Goal: Task Accomplishment & Management: Manage account settings

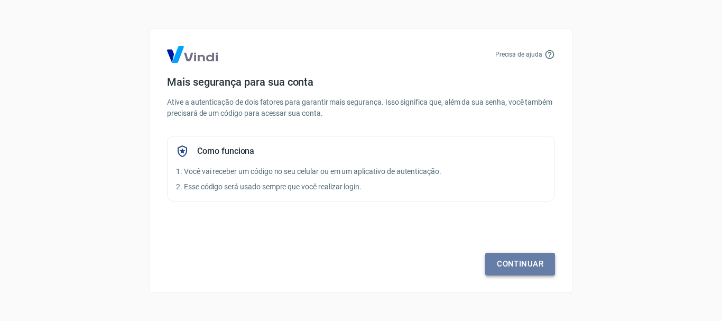
click at [518, 266] on link "Continuar" at bounding box center [520, 264] width 70 height 22
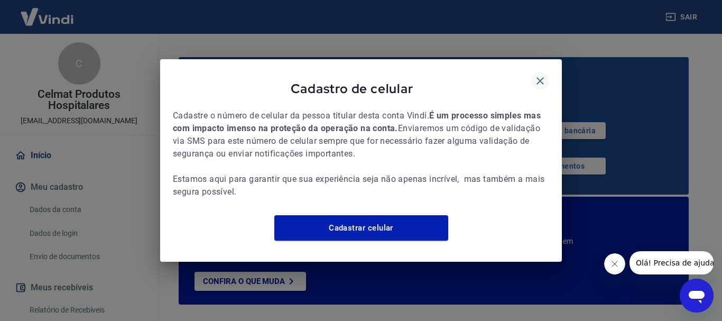
click at [541, 74] on icon "button" at bounding box center [540, 80] width 13 height 13
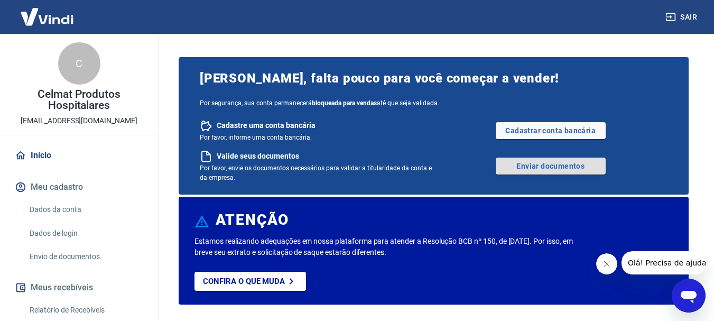
click at [539, 166] on link "Enviar documentos" at bounding box center [551, 165] width 110 height 17
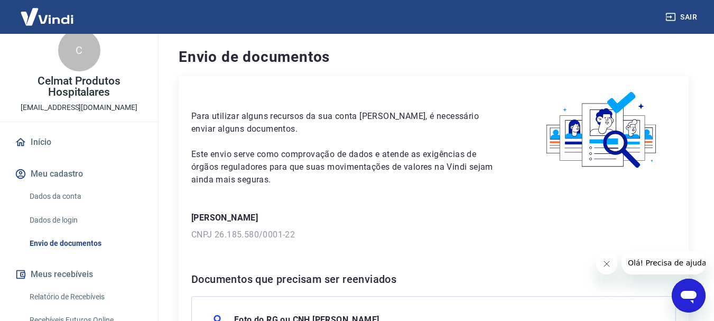
scroll to position [53, 0]
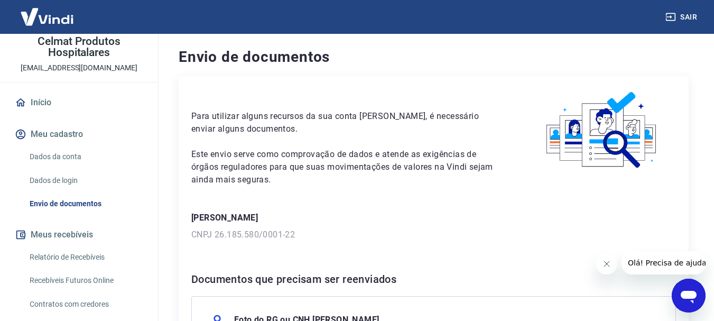
click at [55, 161] on link "Dados da conta" at bounding box center [85, 157] width 120 height 22
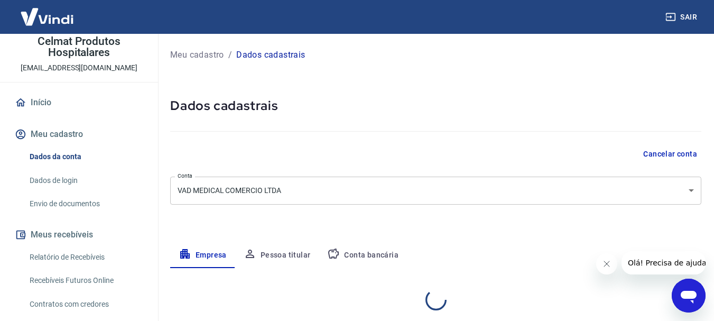
select select "SP"
select select "business"
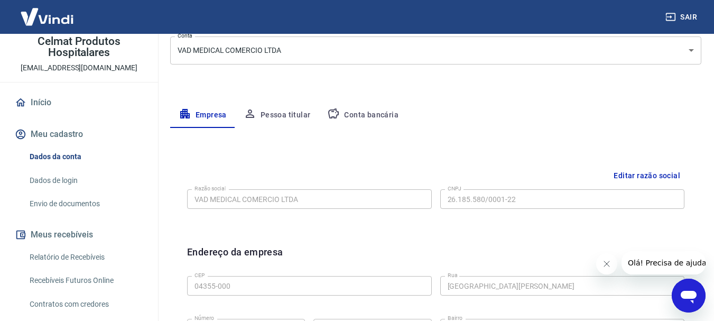
scroll to position [158, 0]
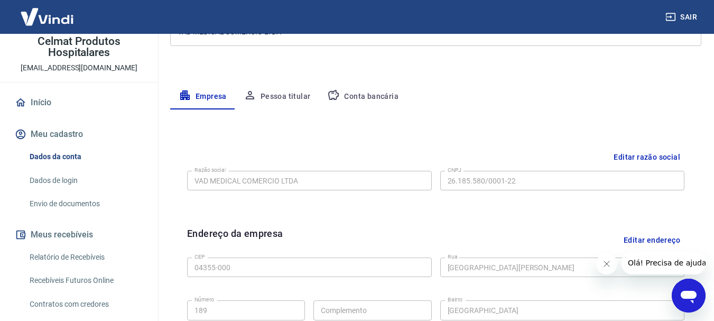
click at [283, 97] on button "Pessoa titular" at bounding box center [277, 96] width 84 height 25
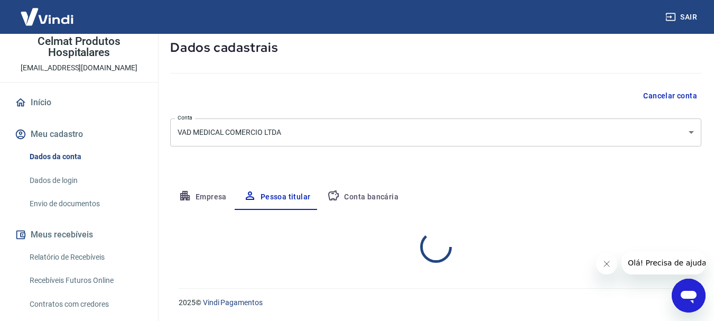
scroll to position [102, 0]
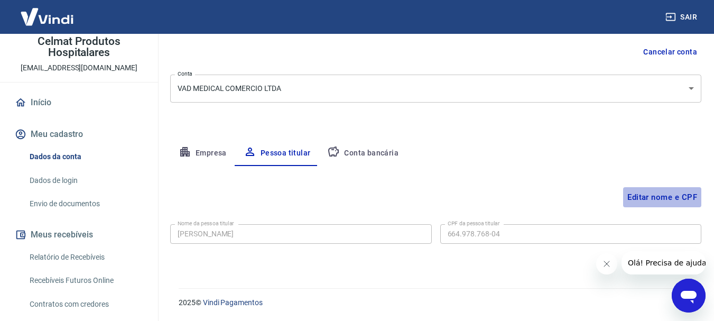
click at [657, 197] on button "Editar nome e CPF" at bounding box center [662, 197] width 78 height 20
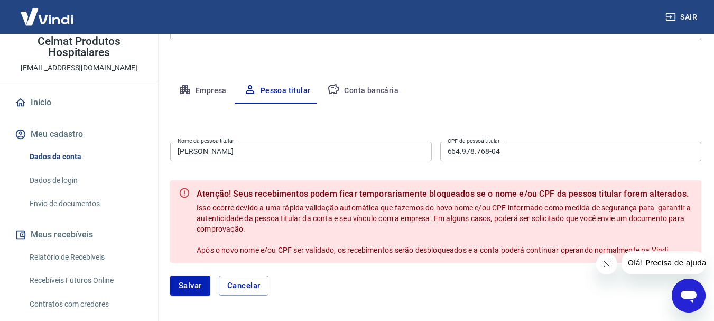
scroll to position [104, 0]
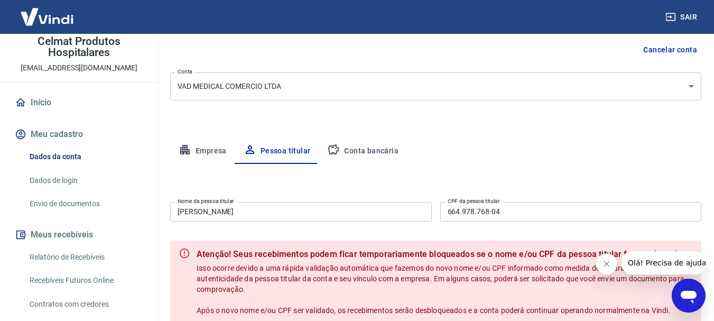
click at [213, 152] on button "Empresa" at bounding box center [202, 150] width 65 height 25
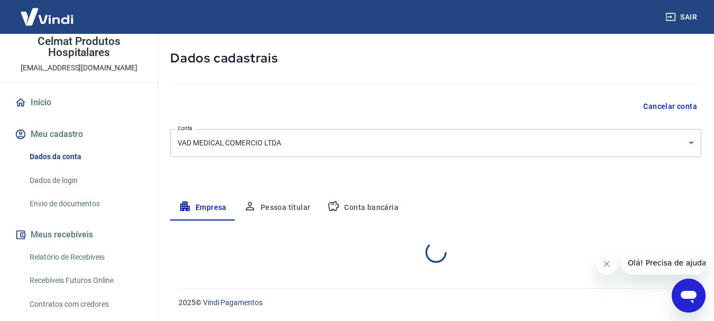
scroll to position [48, 0]
select select "SP"
select select "business"
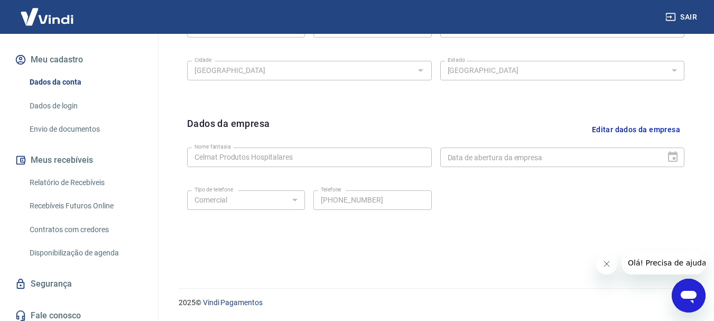
scroll to position [134, 0]
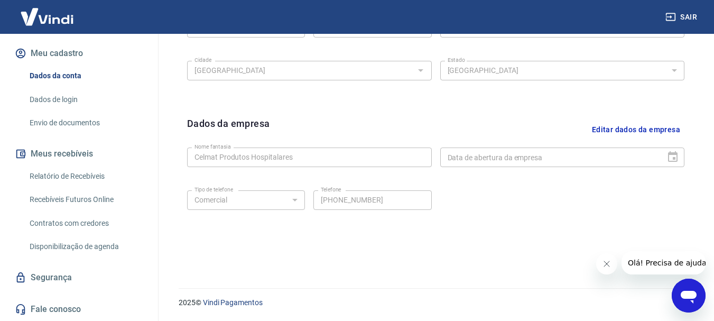
click at [44, 280] on link "Segurança" at bounding box center [79, 277] width 133 height 23
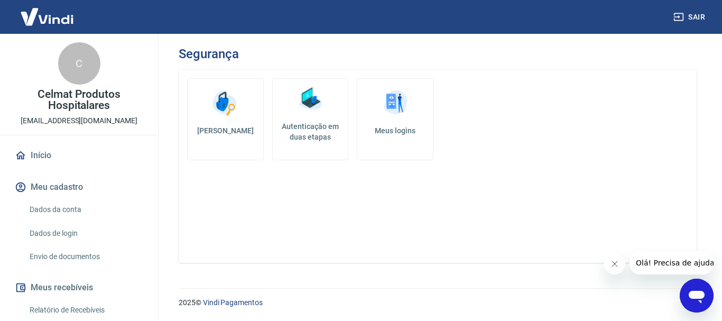
click at [56, 207] on link "Dados da conta" at bounding box center [85, 210] width 120 height 22
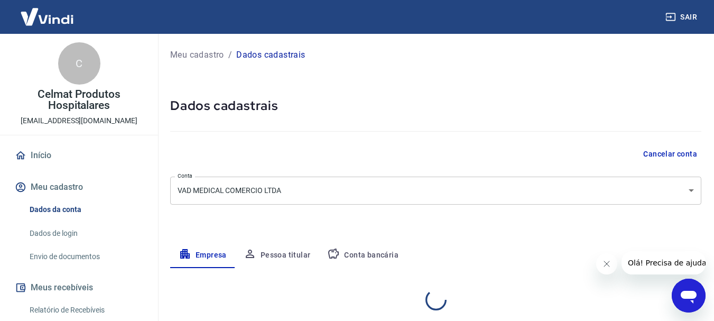
select select "SP"
select select "business"
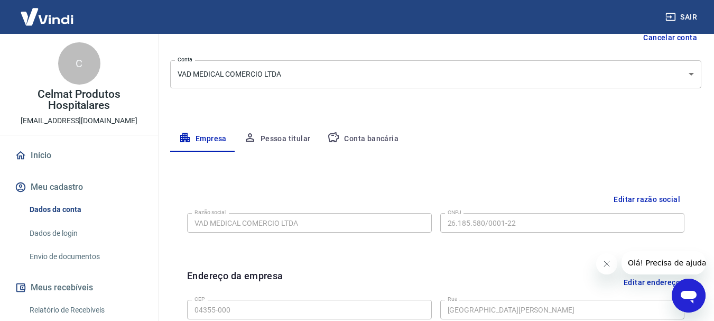
scroll to position [53, 0]
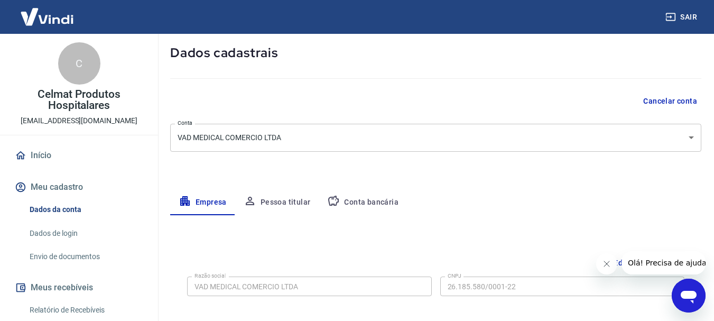
click at [266, 200] on button "Pessoa titular" at bounding box center [277, 202] width 84 height 25
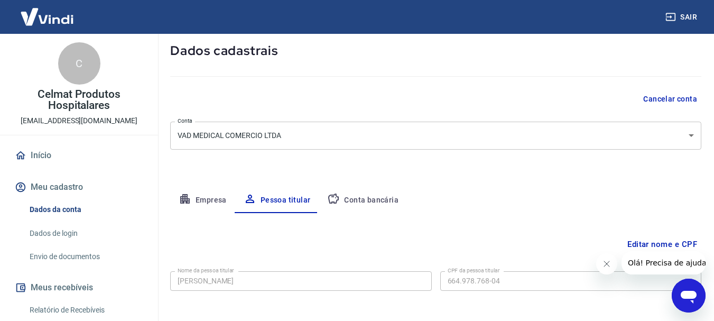
scroll to position [0, 0]
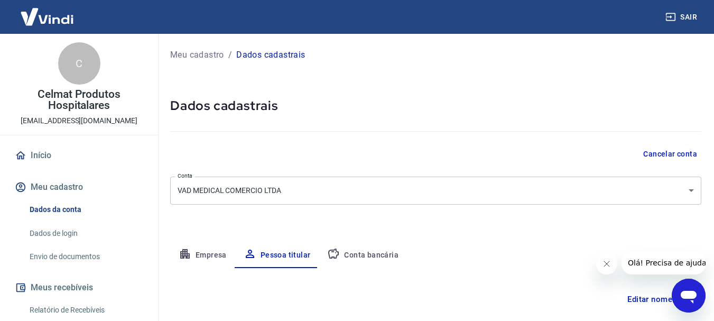
click at [55, 21] on img at bounding box center [47, 17] width 69 height 32
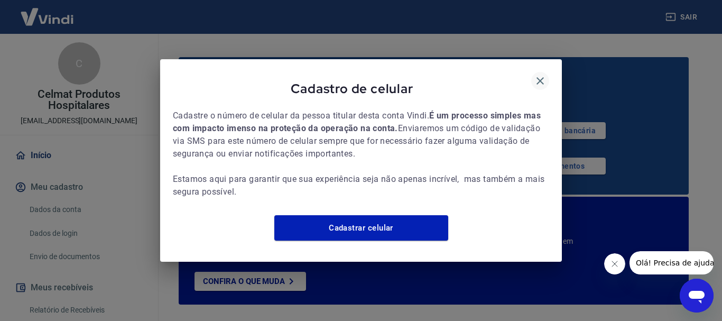
click at [539, 74] on icon "button" at bounding box center [540, 80] width 13 height 13
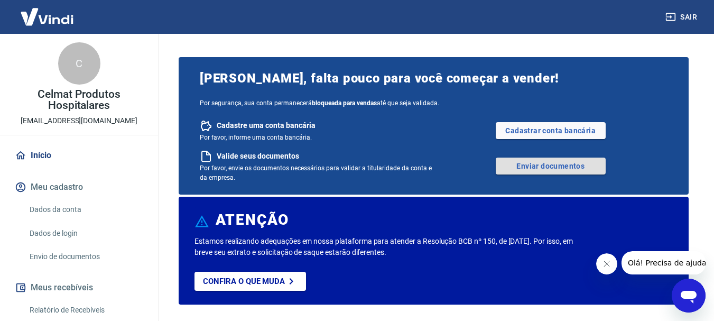
click at [557, 163] on link "Enviar documentos" at bounding box center [551, 165] width 110 height 17
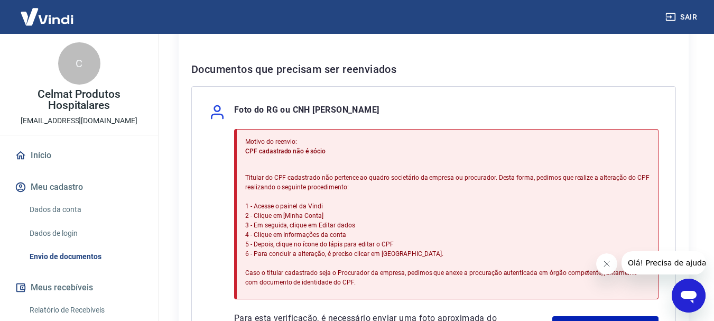
scroll to position [53, 0]
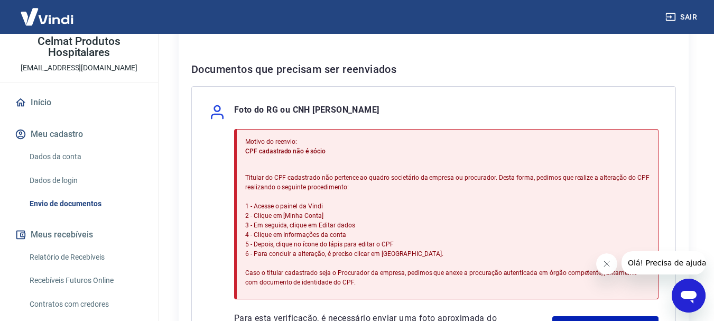
click at [64, 155] on link "Dados da conta" at bounding box center [85, 157] width 120 height 22
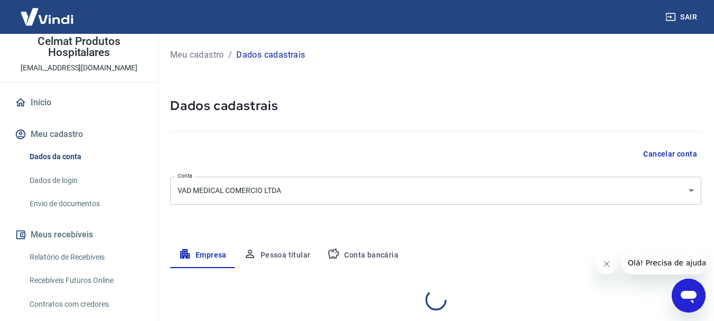
select select "SP"
select select "business"
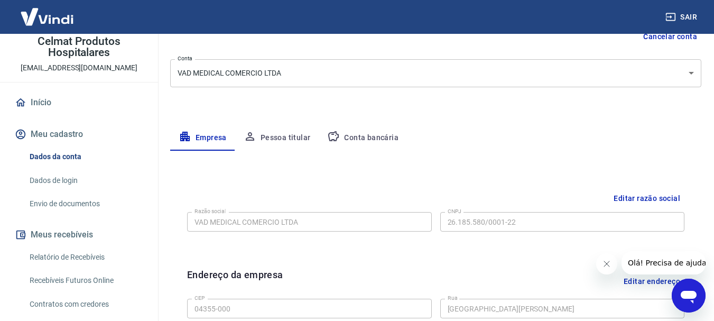
scroll to position [71, 0]
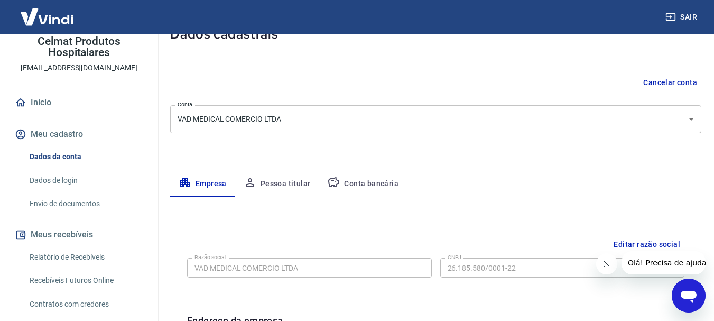
click at [291, 183] on button "Pessoa titular" at bounding box center [277, 183] width 84 height 25
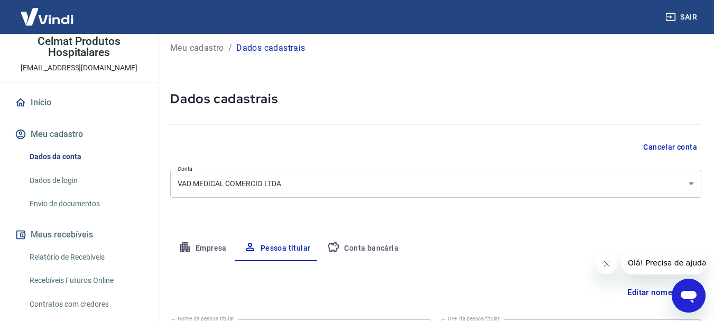
scroll to position [0, 0]
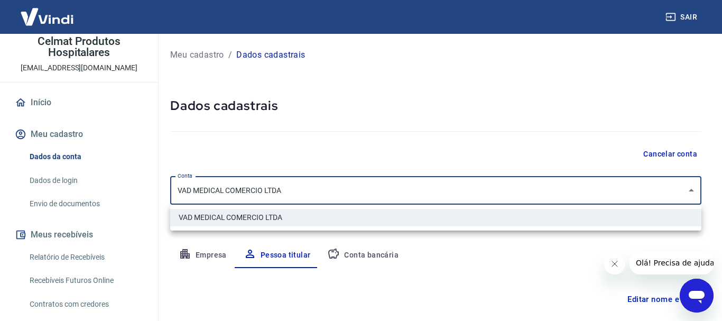
drag, startPoint x: 301, startPoint y: 189, endPoint x: 159, endPoint y: 188, distance: 142.1
click at [158, 189] on body "Sair C Celmat Produtos Hospitalares mktcelmat@gmail.com Início Meu cadastro Dad…" at bounding box center [361, 160] width 722 height 321
click at [300, 138] on div at bounding box center [361, 160] width 722 height 321
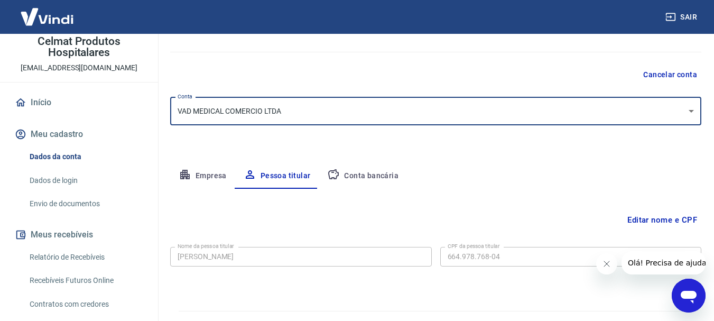
scroll to position [102, 0]
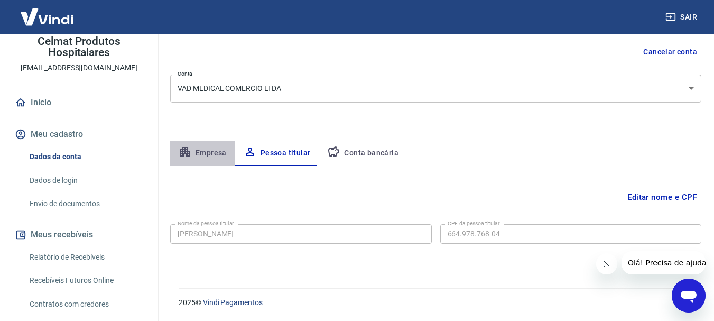
click at [213, 154] on button "Empresa" at bounding box center [202, 153] width 65 height 25
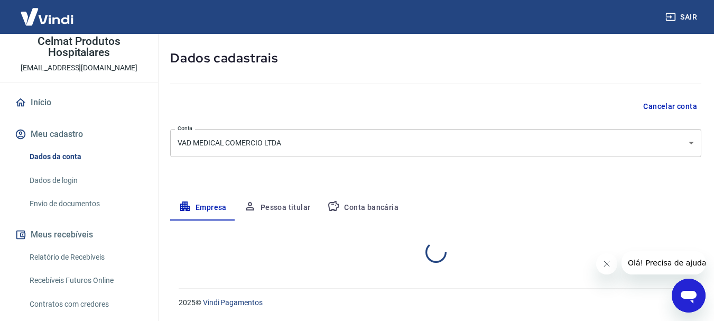
select select "SP"
select select "business"
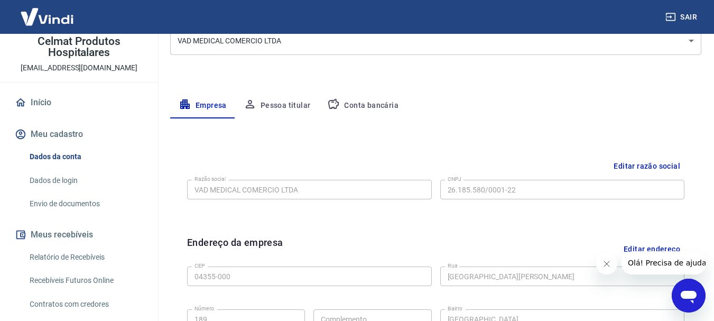
scroll to position [208, 0]
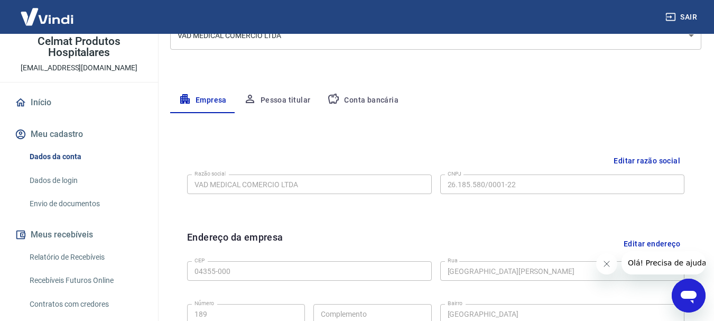
click at [277, 101] on button "Pessoa titular" at bounding box center [277, 100] width 84 height 25
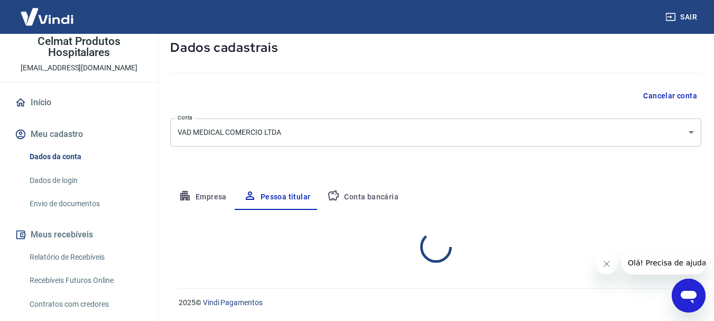
scroll to position [102, 0]
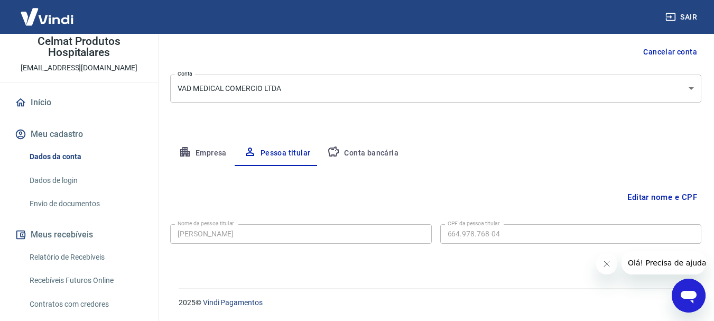
click at [656, 197] on button "Editar nome e CPF" at bounding box center [662, 197] width 78 height 20
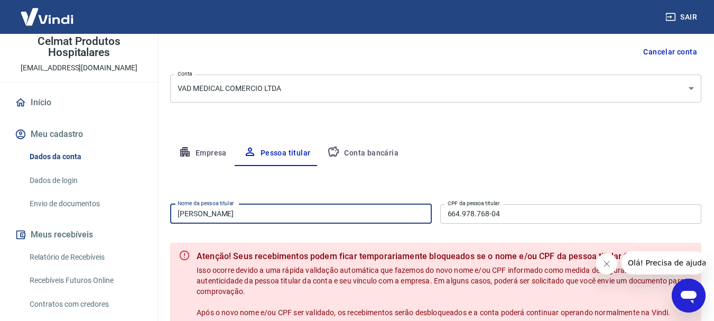
drag, startPoint x: 255, startPoint y: 213, endPoint x: 143, endPoint y: 216, distance: 112.6
click at [143, 216] on div "Sair C Celmat Produtos Hospitalares mktcelmat@gmail.com Início Meu cadastro Dad…" at bounding box center [357, 58] width 714 height 321
paste input "FELIPE MARTINS GOMES"
type input "FELIPE MARTINS GOMES"
click at [439, 166] on div "Editar nome e CPF Nome da pessoa titular FELIPE MARTINS GOMES Nome da pessoa ti…" at bounding box center [435, 268] width 531 height 204
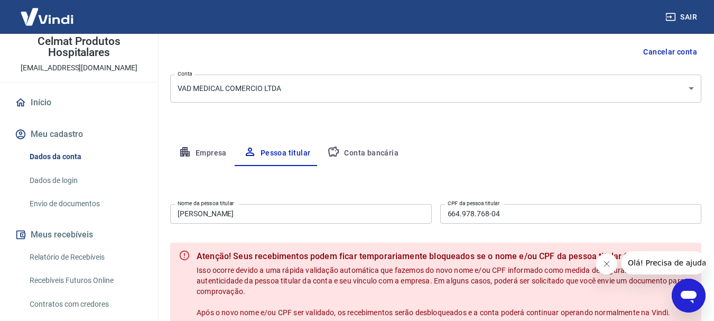
click at [506, 213] on input "664.978.768-04" at bounding box center [571, 214] width 262 height 20
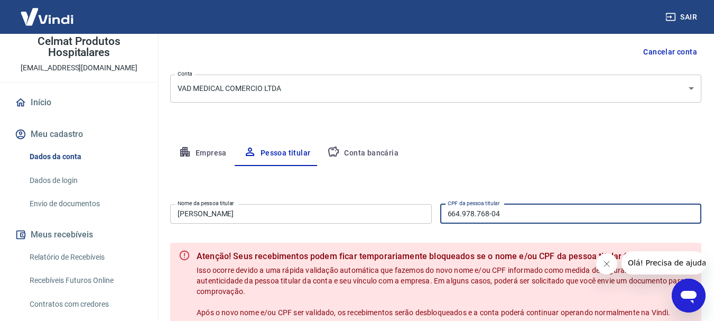
drag, startPoint x: 503, startPoint y: 214, endPoint x: 443, endPoint y: 217, distance: 60.8
click at [443, 217] on input "664.978.768-04" at bounding box center [571, 214] width 262 height 20
paste input "428.494.508-47"
type input "428.494.508-47"
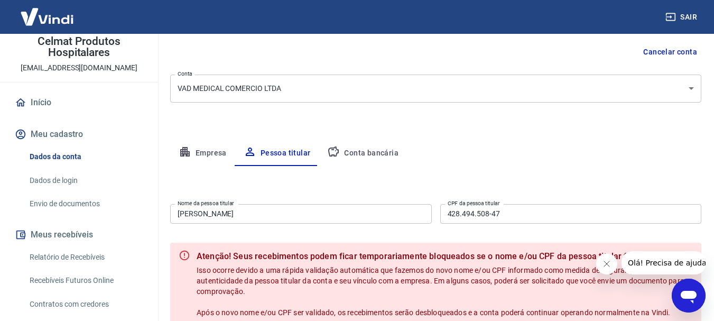
click at [534, 170] on div "Editar nome e CPF Nome da pessoa titular FELIPE MARTINS GOMES Nome da pessoa ti…" at bounding box center [435, 268] width 531 height 204
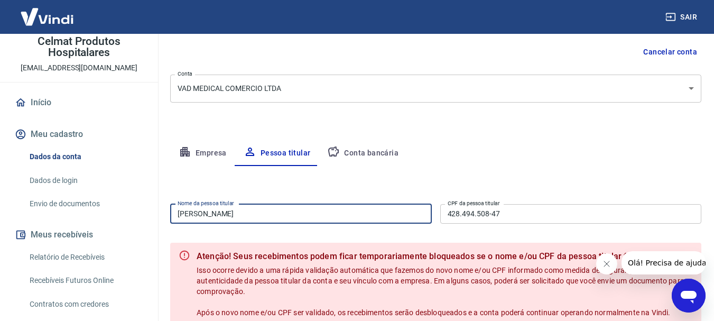
drag, startPoint x: 279, startPoint y: 216, endPoint x: 125, endPoint y: 213, distance: 154.3
click at [125, 213] on div "Sair C Celmat Produtos Hospitalares mktcelmat@gmail.com Início Meu cadastro Dad…" at bounding box center [357, 58] width 714 height 321
paste input "ROBERTO DA SILVA LIMA"
type input "ROBERTO DA SILVA LIMA"
click at [285, 189] on div "Editar nome e CPF Nome da pessoa titular ROBERTO DA SILVA LIMA Nome da pessoa t…" at bounding box center [435, 268] width 531 height 204
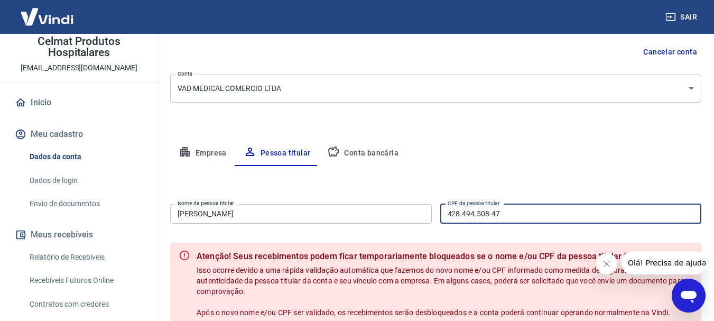
drag, startPoint x: 502, startPoint y: 218, endPoint x: 436, endPoint y: 225, distance: 66.9
click at [436, 223] on div "Nome da pessoa titular ROBERTO DA SILVA LIMA Nome da pessoa titular CPF da pess…" at bounding box center [435, 213] width 531 height 26
paste input "153.048.918-05"
type input "153.048.918-05"
click at [541, 164] on div "Empresa Pessoa titular Conta bancária" at bounding box center [435, 153] width 531 height 25
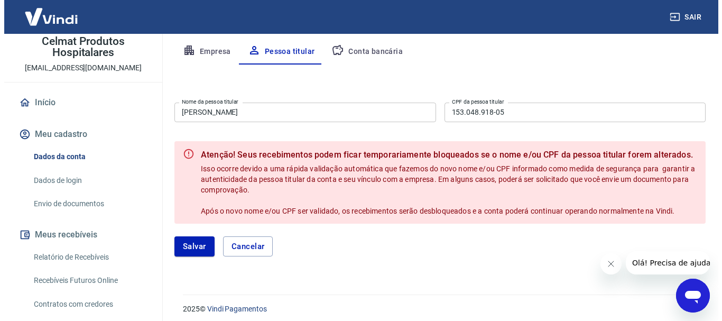
scroll to position [208, 0]
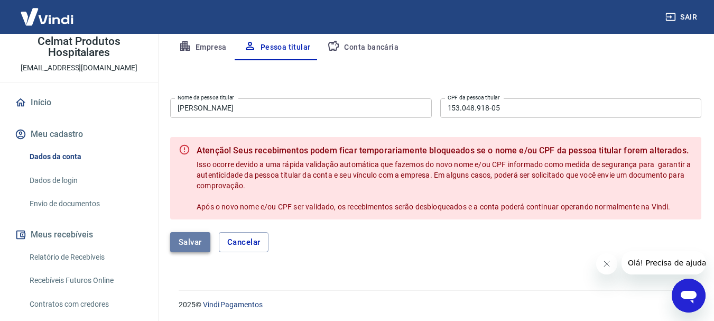
click at [189, 243] on button "Salvar" at bounding box center [190, 242] width 40 height 20
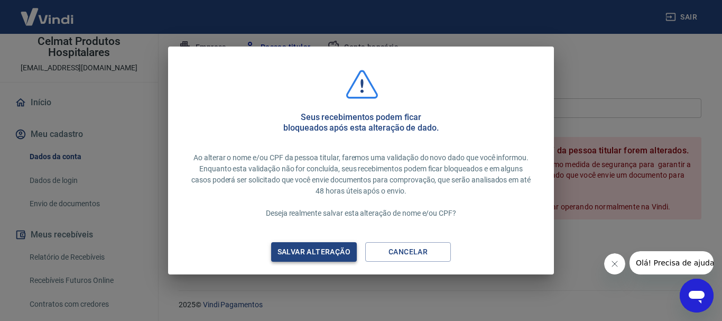
click at [322, 255] on div "Salvar alteração" at bounding box center [314, 251] width 98 height 13
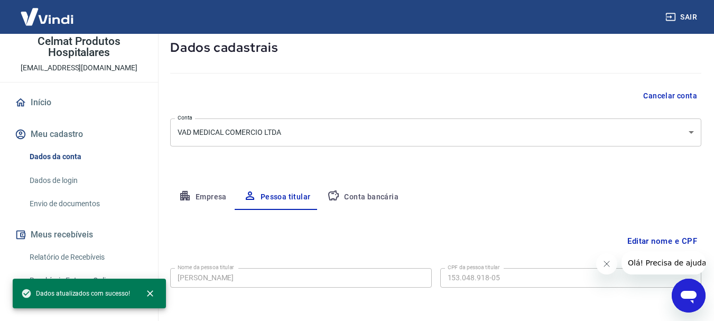
scroll to position [102, 0]
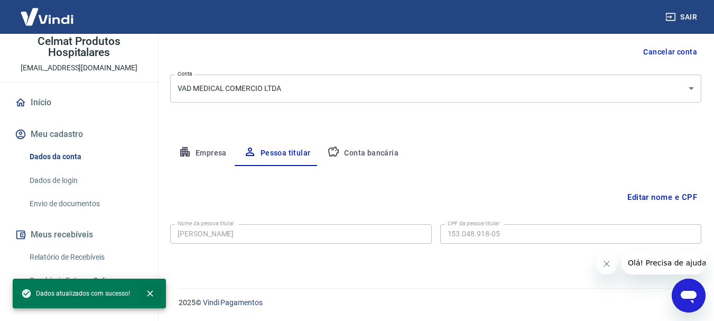
click at [147, 294] on icon "close" at bounding box center [150, 293] width 6 height 6
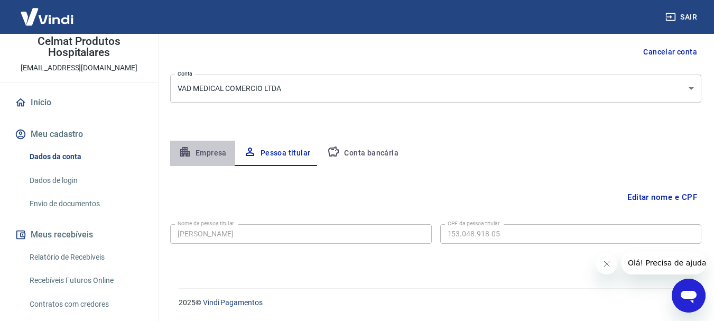
click at [205, 151] on button "Empresa" at bounding box center [202, 153] width 65 height 25
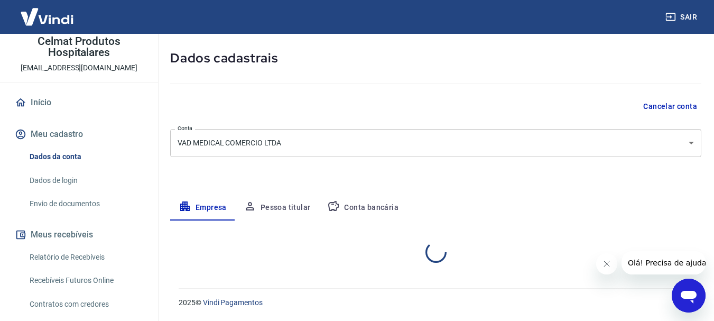
select select "SP"
select select "business"
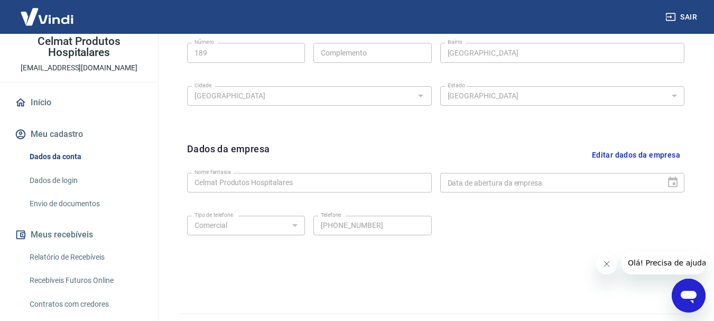
scroll to position [419, 0]
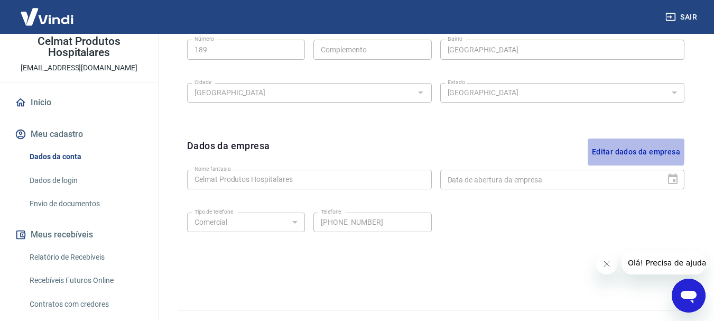
click at [598, 151] on button "Editar dados da empresa" at bounding box center [635, 151] width 97 height 27
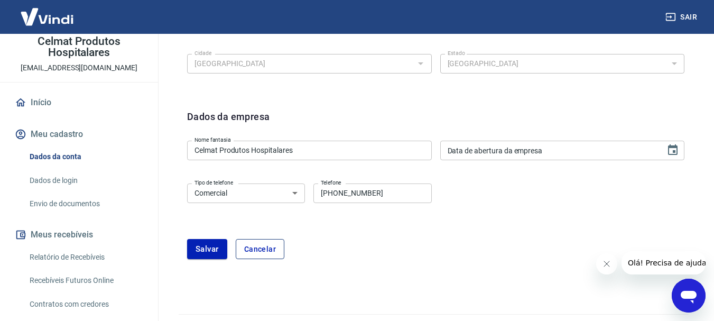
scroll to position [472, 0]
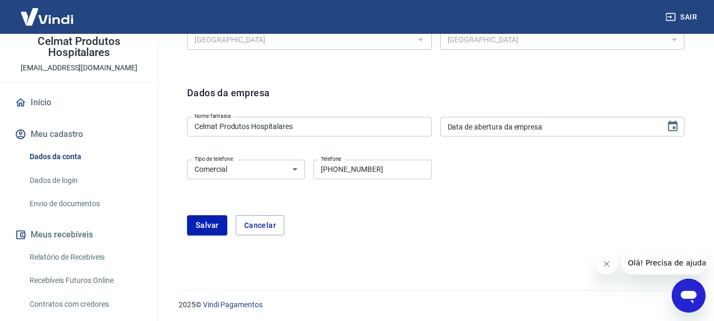
click at [292, 172] on select "Residencial Comercial" at bounding box center [246, 170] width 118 height 20
click at [382, 208] on form "Dados da empresa Nome fantasia Celmat Produtos Hospitalares Nome fantasia Data …" at bounding box center [435, 161] width 497 height 150
click at [201, 228] on button "Salvar" at bounding box center [207, 225] width 40 height 20
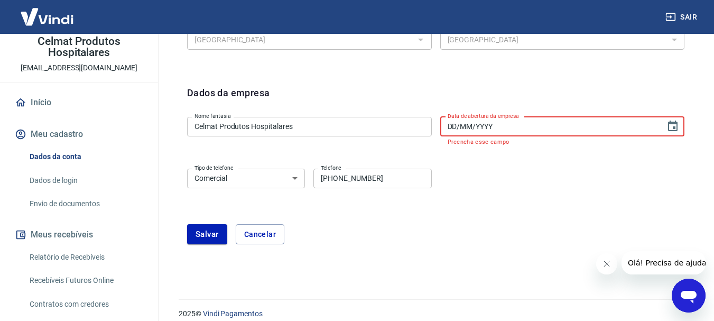
click at [556, 129] on input "DD/MM/YYYY" at bounding box center [549, 127] width 218 height 20
paste input "06/09/2019"
type input "06/09/2019"
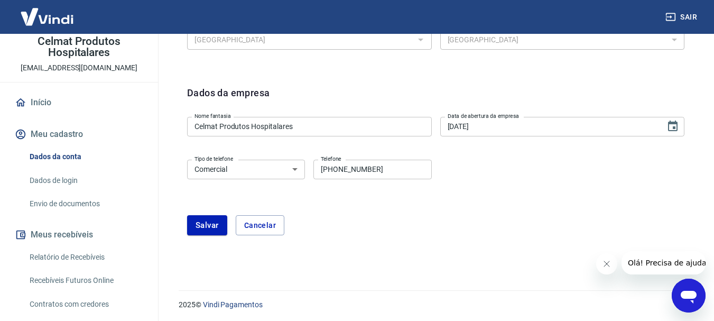
drag, startPoint x: 539, startPoint y: 185, endPoint x: 509, endPoint y: 191, distance: 30.1
click at [520, 190] on div "Tipo de telefone Residencial Comercial Tipo de telefone Telefone (11) 95558-582…" at bounding box center [435, 176] width 497 height 43
click at [196, 225] on button "Salvar" at bounding box center [207, 225] width 40 height 20
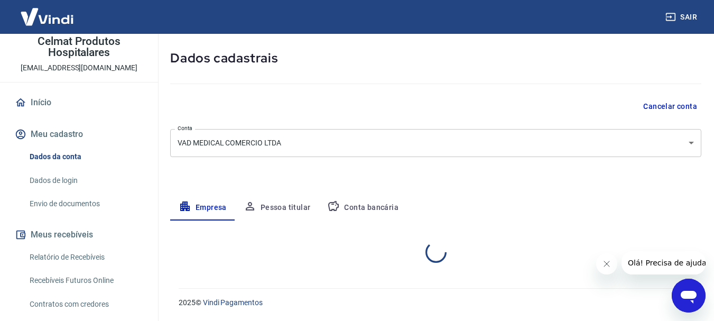
select select "SP"
select select "business"
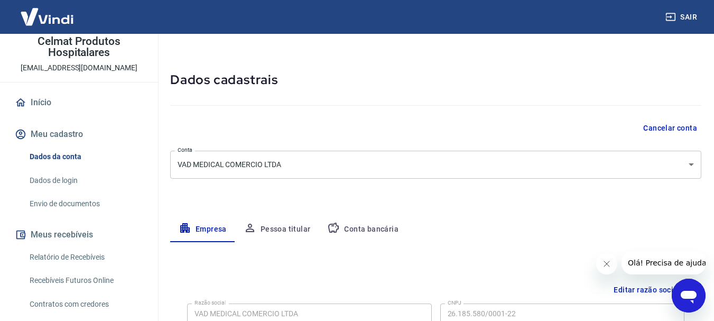
scroll to position [0, 0]
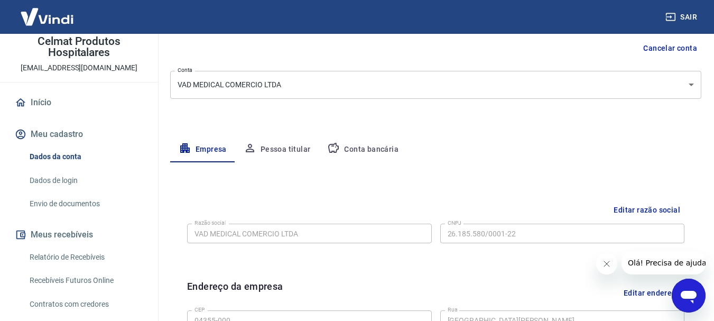
click at [370, 148] on button "Conta bancária" at bounding box center [363, 149] width 88 height 25
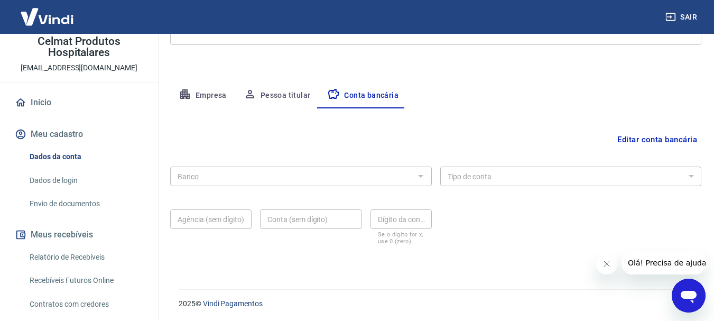
scroll to position [161, 0]
click at [282, 95] on button "Pessoa titular" at bounding box center [277, 94] width 84 height 25
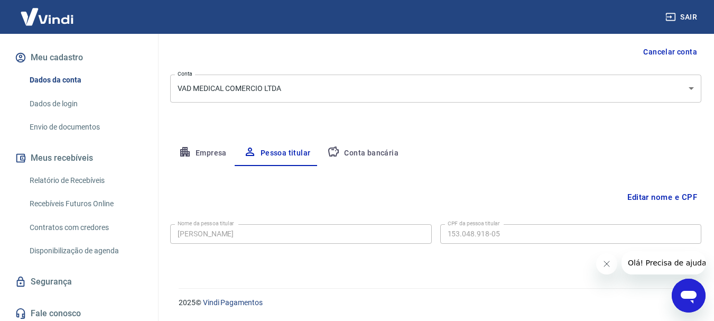
scroll to position [134, 0]
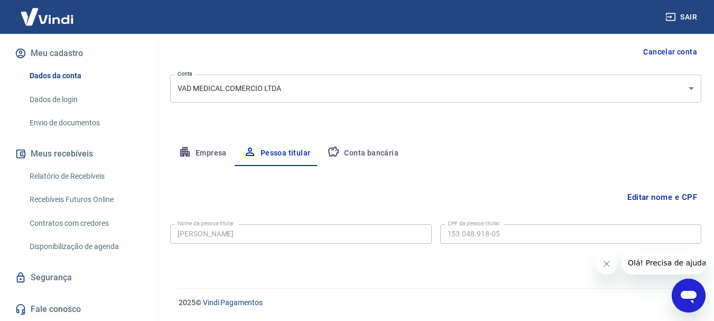
click at [374, 151] on button "Conta bancária" at bounding box center [363, 153] width 88 height 25
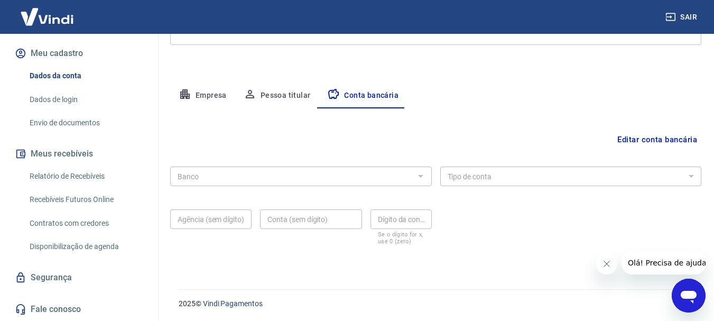
scroll to position [161, 0]
click at [605, 264] on icon "Fechar mensagem da empresa" at bounding box center [605, 263] width 5 height 5
click at [658, 142] on button "Editar conta bancária" at bounding box center [657, 138] width 88 height 20
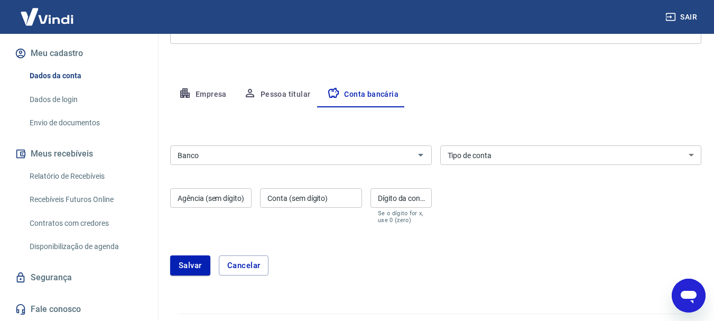
click at [307, 154] on input "Banco" at bounding box center [292, 154] width 238 height 13
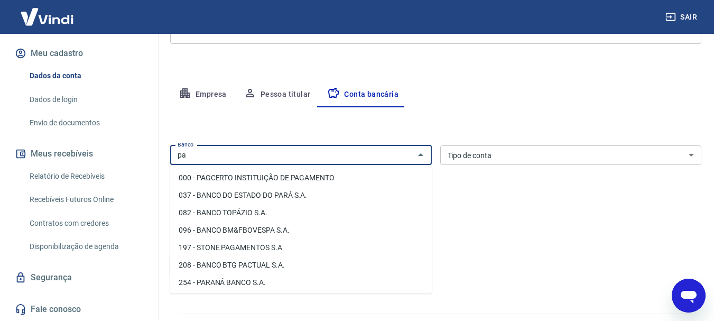
type input "p"
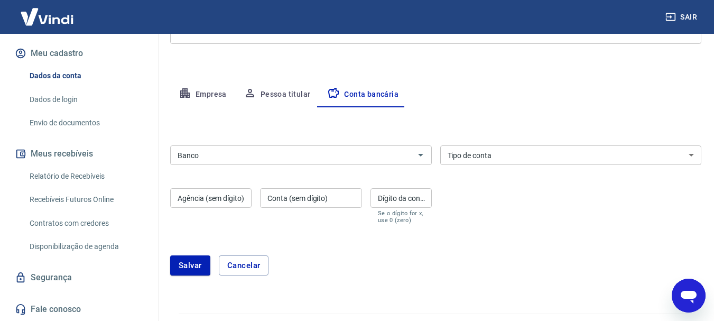
drag, startPoint x: 560, startPoint y: 220, endPoint x: 544, endPoint y: 222, distance: 16.0
click at [560, 221] on div "Banco Banco Tipo de conta Conta Corrente Conta Poupança Tipo de conta Agência (…" at bounding box center [435, 183] width 531 height 85
click at [276, 203] on input "Conta (sem dígito)" at bounding box center [311, 198] width 102 height 20
paste input "09738855 -7"
type input "09738855 -7"
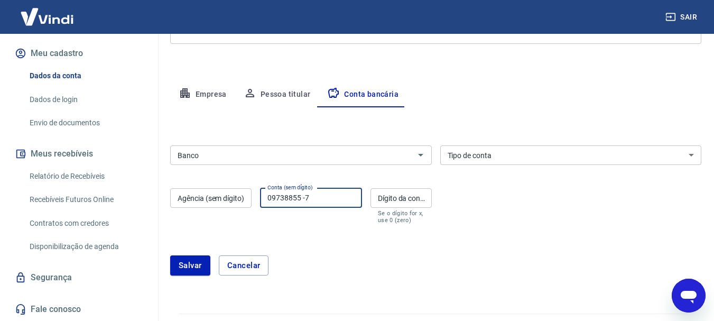
click at [318, 241] on form "Banco Banco Tipo de conta Conta Corrente Conta Poupança Tipo de conta Agência (…" at bounding box center [435, 214] width 531 height 147
click at [394, 201] on input "Dígito da conta" at bounding box center [400, 198] width 61 height 20
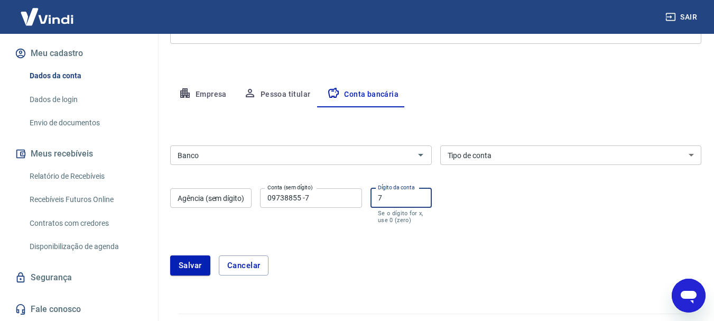
type input "7"
click at [325, 198] on input "09738855 -7" at bounding box center [311, 198] width 102 height 20
type input "09738855"
click at [338, 244] on div "Salvar Cancelar" at bounding box center [435, 264] width 531 height 45
click at [225, 156] on input "Banco" at bounding box center [292, 154] width 238 height 13
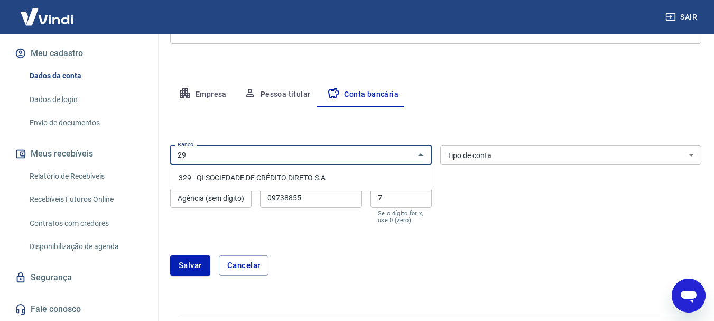
type input "2"
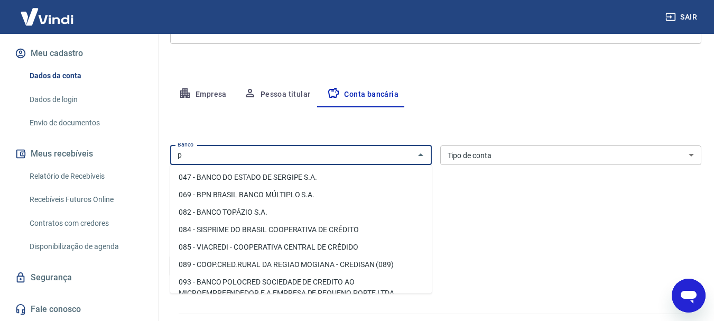
scroll to position [0, 0]
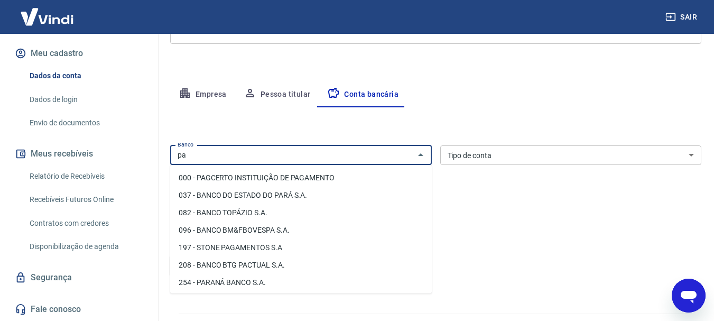
type input "p"
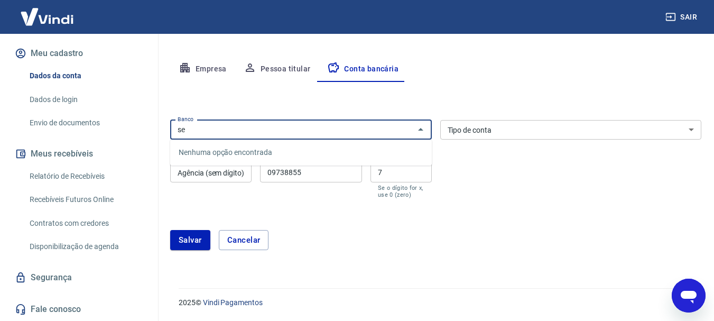
type input "s"
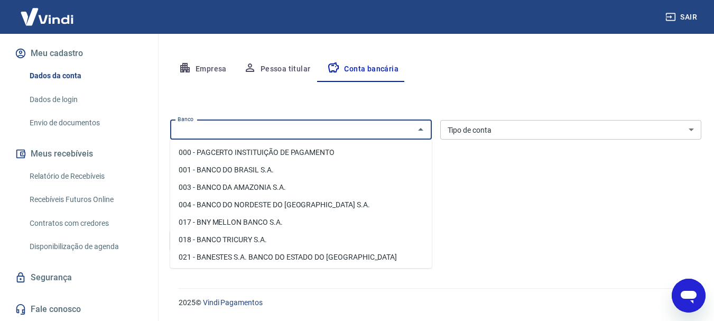
click at [577, 183] on div "Banco Banco Tipo de conta Conta Corrente Conta Poupança Tipo de conta Agência (…" at bounding box center [435, 158] width 531 height 85
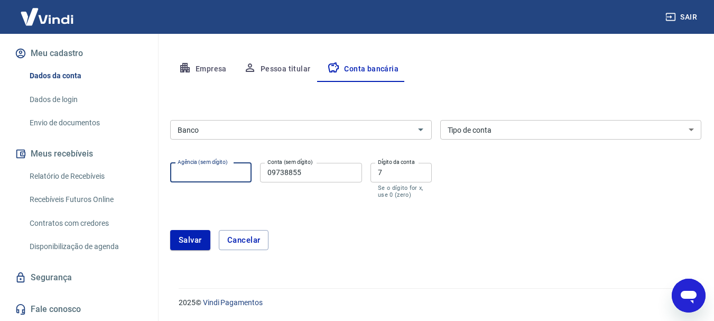
click at [223, 175] on input "Agência (sem dígito)" at bounding box center [210, 173] width 81 height 20
paste input "0001"
type input "0001"
click at [302, 206] on form "Banco Banco Tipo de conta Conta Corrente Conta Poupança Tipo de conta Agência (…" at bounding box center [435, 189] width 531 height 147
click at [488, 133] on div "Tipo de conta Conta Corrente Conta Poupança Tipo de conta" at bounding box center [571, 130] width 262 height 20
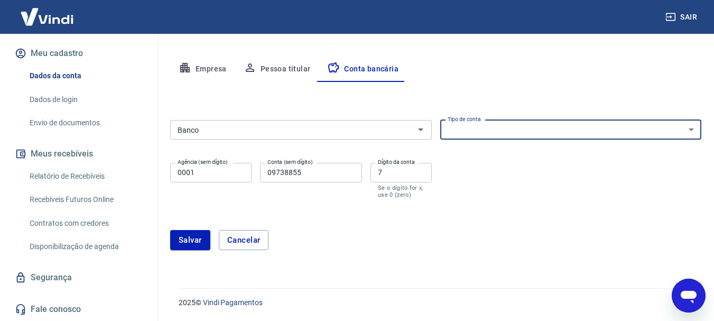
select select "1"
click at [440, 120] on select "Conta Corrente Conta Poupança" at bounding box center [571, 130] width 262 height 20
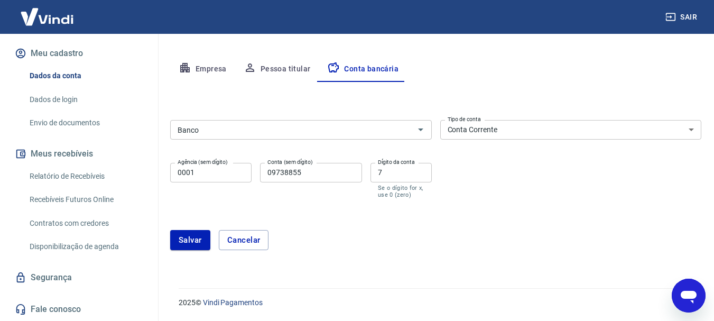
drag, startPoint x: 530, startPoint y: 193, endPoint x: 524, endPoint y: 195, distance: 6.0
click at [530, 194] on div "Banco Banco Tipo de conta Conta Corrente Conta Poupança Tipo de conta Agência (…" at bounding box center [435, 158] width 531 height 85
click at [183, 240] on button "Salvar" at bounding box center [190, 240] width 40 height 20
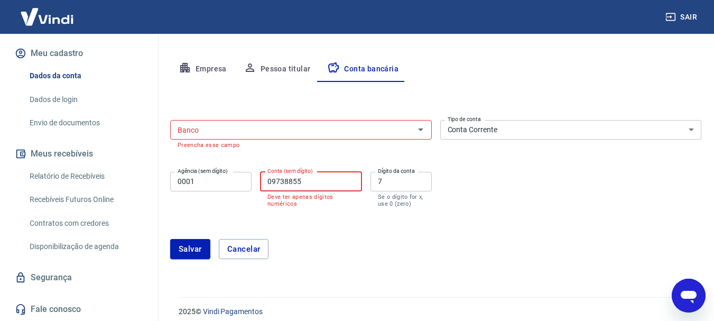
click at [317, 179] on input "09738855" at bounding box center [311, 182] width 102 height 20
type input "09738855"
click at [482, 218] on form "Banco Banco Preencha esse campo Tipo de conta Conta Corrente Conta Poupança Tip…" at bounding box center [435, 194] width 531 height 156
click at [227, 137] on div "Banco" at bounding box center [301, 130] width 262 height 20
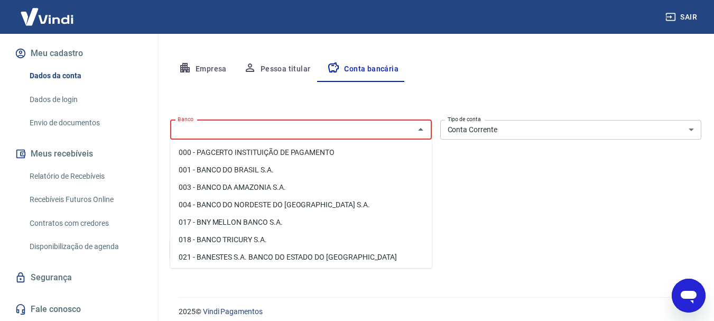
paste input "Pagseguro Internet S.A"
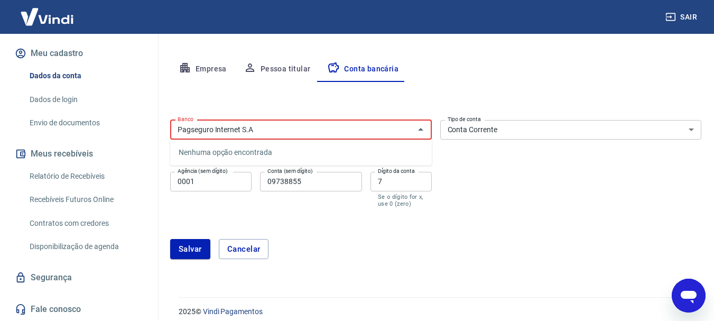
type input "Pagseguro Internet S.A"
paste input "290 - Pagseguro Internet S.A (PagBank)"
type input "290 - Pagseguro Internet S.A (PagBank)"
click at [305, 110] on div "Editar conta bancária Banco Banco Preencha esse campo Tipo de conta Conta Corre…" at bounding box center [435, 177] width 531 height 190
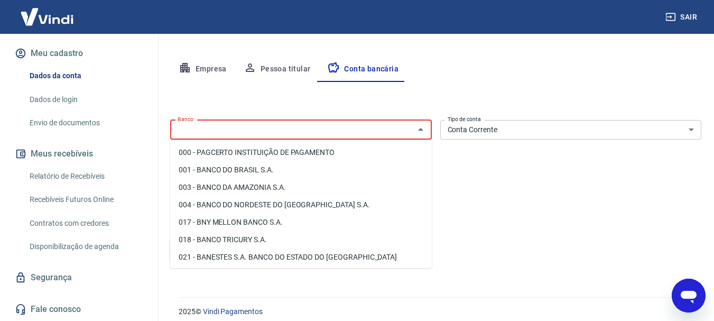
click at [276, 133] on input "Banco" at bounding box center [292, 129] width 238 height 13
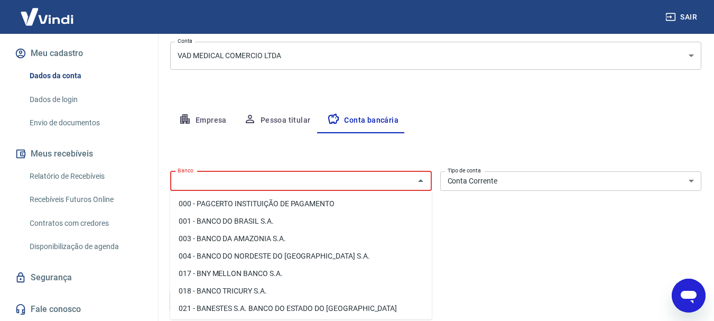
scroll to position [133, 0]
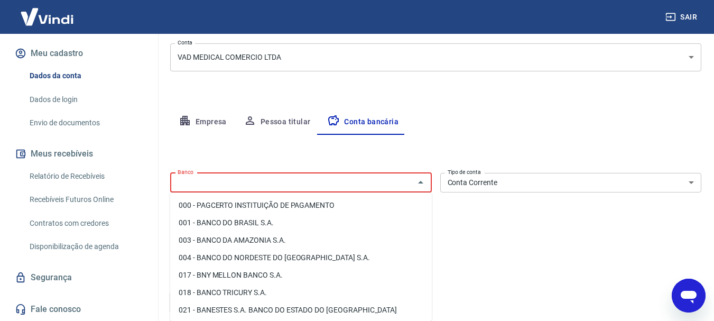
click at [550, 128] on div "Empresa Pessoa titular Conta bancária" at bounding box center [435, 121] width 531 height 25
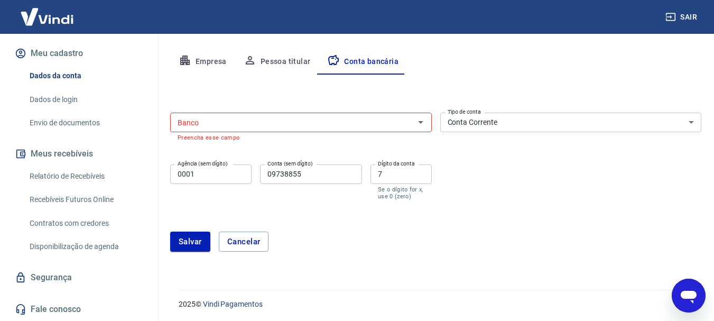
scroll to position [195, 0]
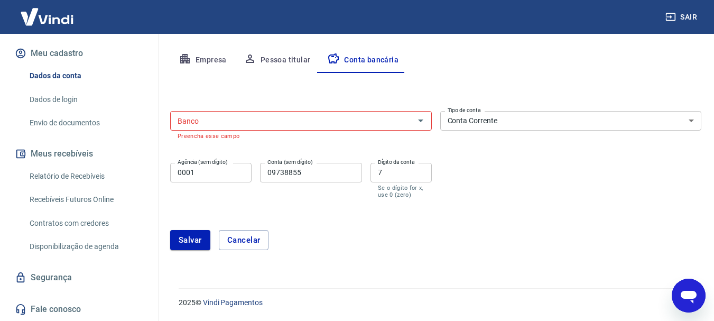
click at [218, 123] on input "Banco" at bounding box center [292, 120] width 238 height 13
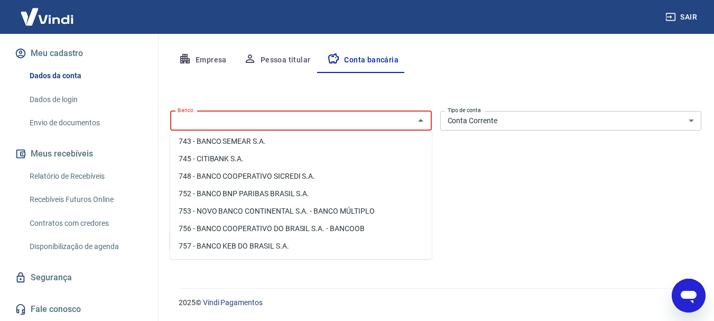
scroll to position [1709, 0]
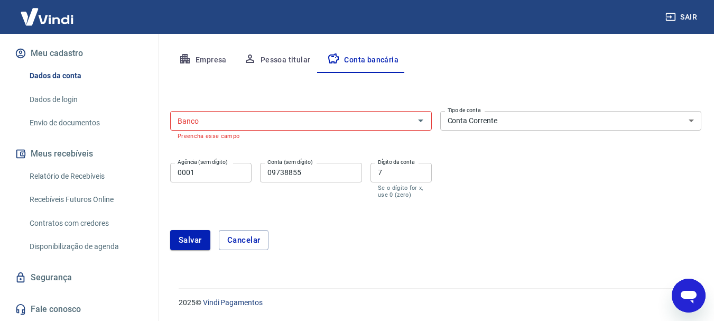
click at [559, 186] on div "Banco Banco Preencha esse campo Tipo de conta Conta Corrente Conta Poupança Tip…" at bounding box center [435, 154] width 531 height 94
click at [239, 241] on button "Cancelar" at bounding box center [244, 240] width 50 height 20
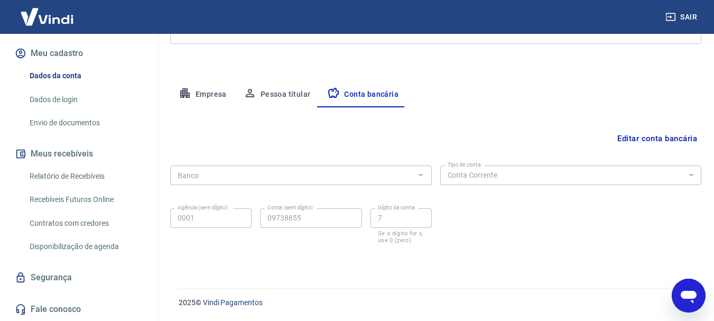
scroll to position [161, 0]
click at [294, 94] on button "Pessoa titular" at bounding box center [277, 94] width 84 height 25
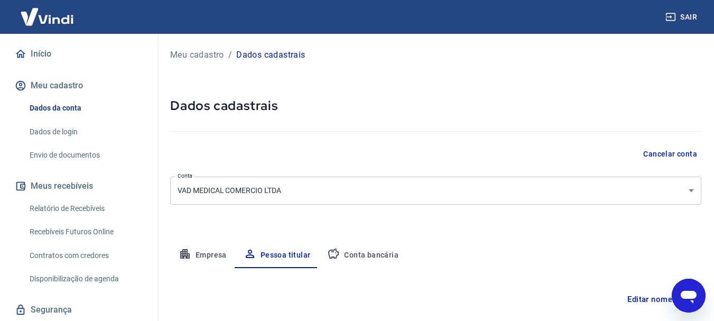
scroll to position [106, 0]
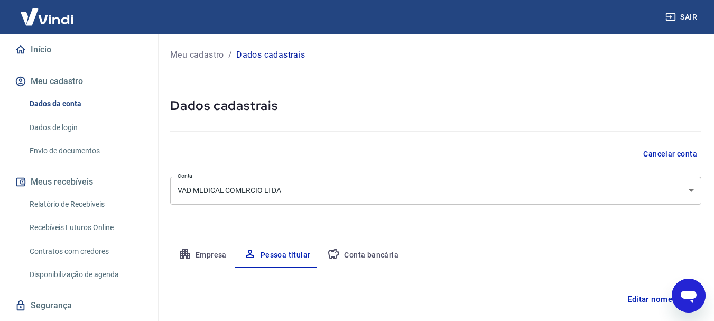
click at [55, 151] on link "Envio de documentos" at bounding box center [85, 151] width 120 height 22
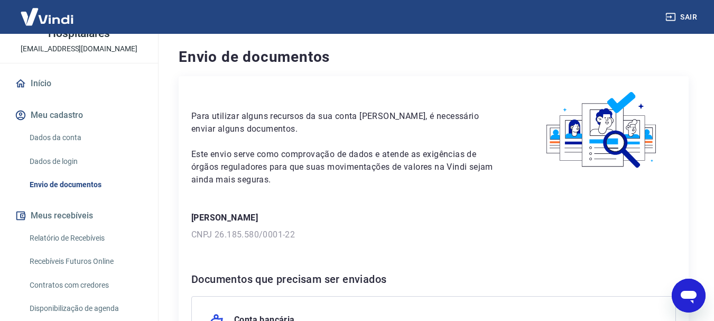
scroll to position [53, 0]
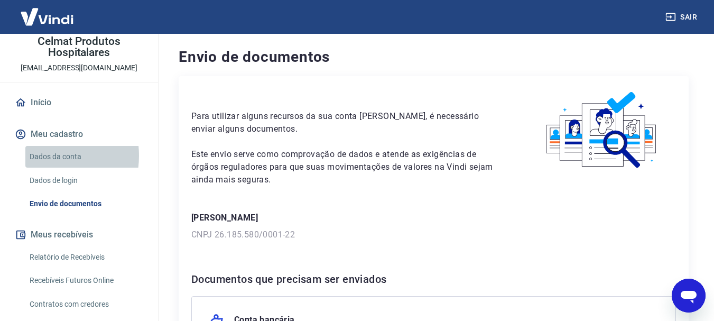
click at [37, 155] on link "Dados da conta" at bounding box center [85, 157] width 120 height 22
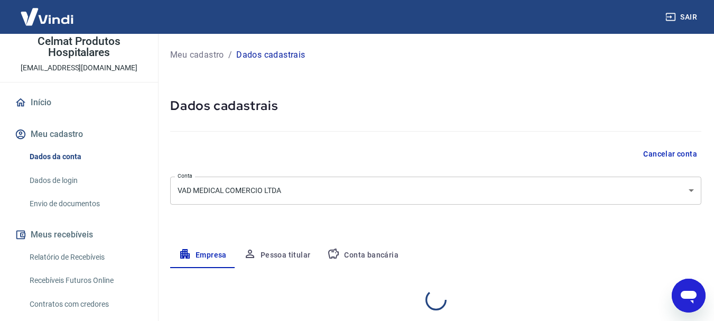
select select "SP"
select select "business"
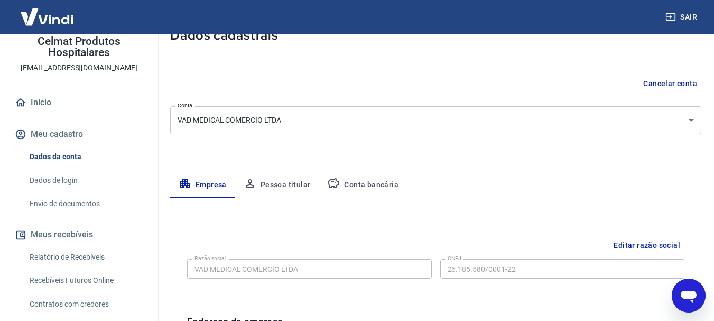
scroll to position [106, 0]
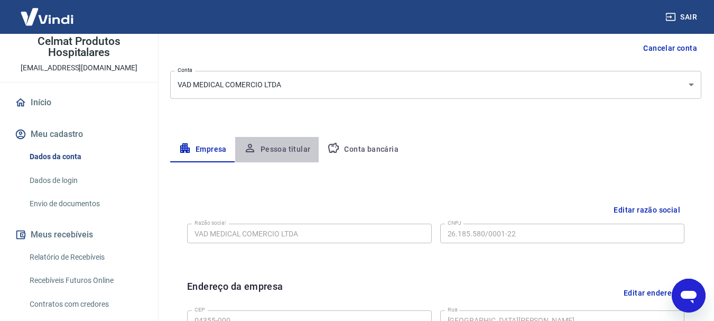
click at [293, 155] on button "Pessoa titular" at bounding box center [277, 149] width 84 height 25
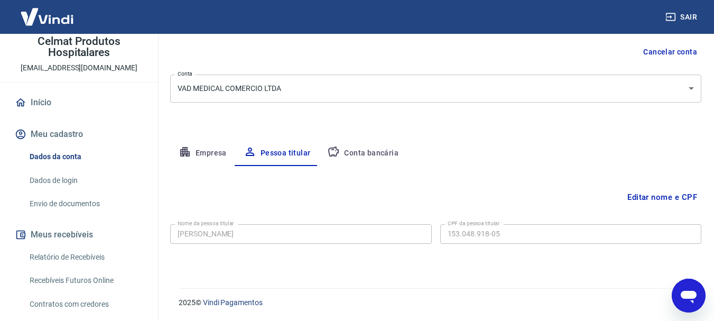
scroll to position [102, 0]
click at [652, 196] on button "Editar nome e CPF" at bounding box center [662, 197] width 78 height 20
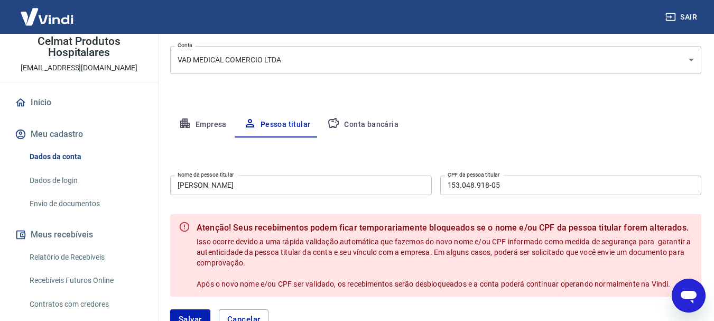
scroll to position [155, 0]
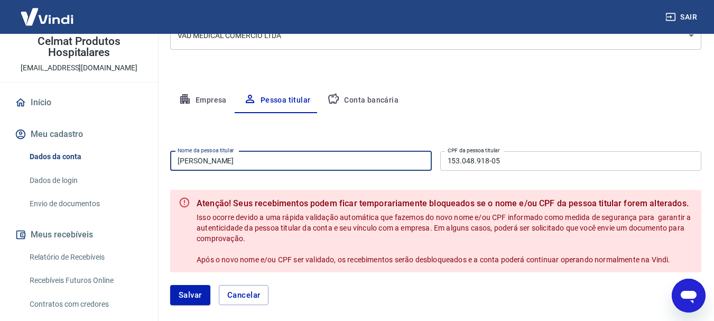
drag, startPoint x: 230, startPoint y: 169, endPoint x: 78, endPoint y: 171, distance: 151.6
click at [78, 166] on div "Sair C Celmat Produtos Hospitalares mktcelmat@gmail.com Início Meu cadastro Dad…" at bounding box center [357, 5] width 714 height 321
paste input "FELIPE MARTINS GOMES"
type input "FELIPE MARTINS GOMES"
click at [306, 142] on div "Editar nome e CPF Nome da pessoa titular FELIPE MARTINS GOMES Nome da pessoa ti…" at bounding box center [435, 215] width 531 height 204
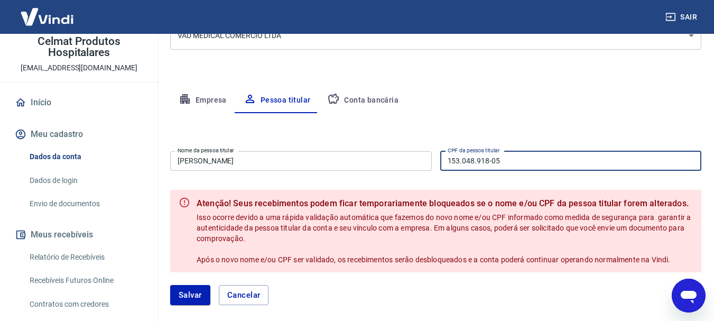
drag, startPoint x: 509, startPoint y: 162, endPoint x: 434, endPoint y: 164, distance: 75.1
click at [434, 164] on div "Nome da pessoa titular FELIPE MARTINS GOMES Nome da pessoa titular CPF da pesso…" at bounding box center [435, 160] width 531 height 26
paste input "428.494.508-47"
type input "428.494.508-47"
click at [553, 123] on div "Editar nome e CPF Nome da pessoa titular FELIPE MARTINS GOMES Nome da pessoa ti…" at bounding box center [435, 215] width 531 height 204
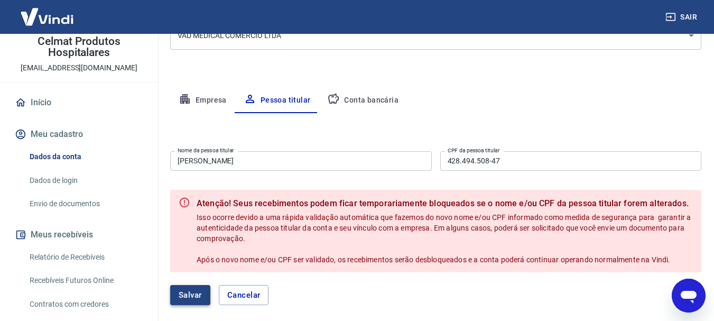
click at [195, 296] on button "Salvar" at bounding box center [190, 295] width 40 height 20
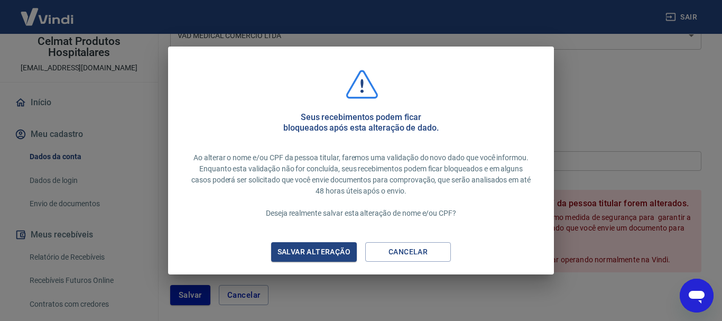
click at [304, 251] on div "Salvar alteração" at bounding box center [314, 251] width 98 height 13
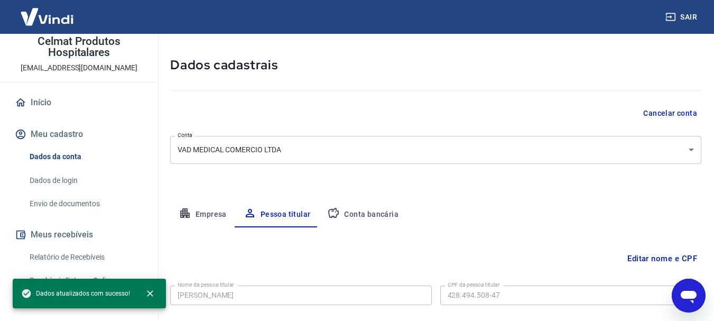
scroll to position [102, 0]
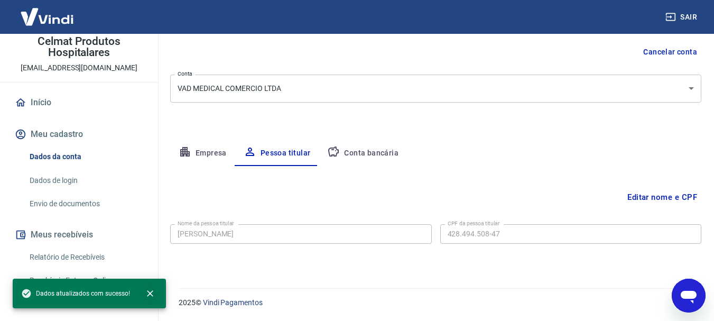
click at [148, 291] on icon "close" at bounding box center [150, 293] width 11 height 11
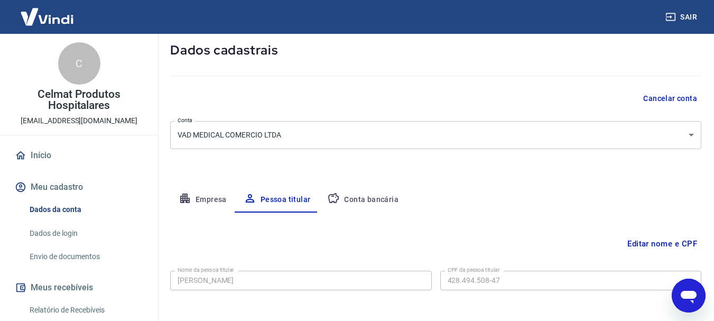
scroll to position [0, 0]
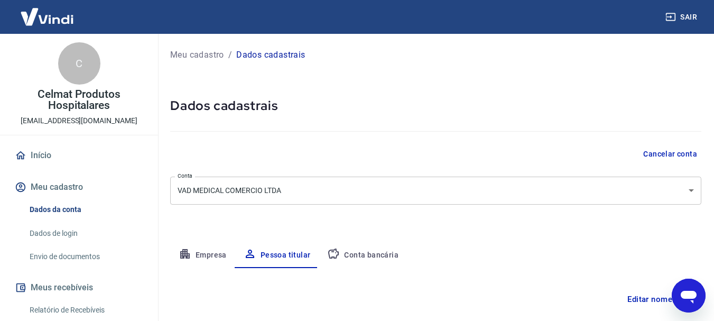
click at [42, 156] on link "Início" at bounding box center [79, 155] width 133 height 23
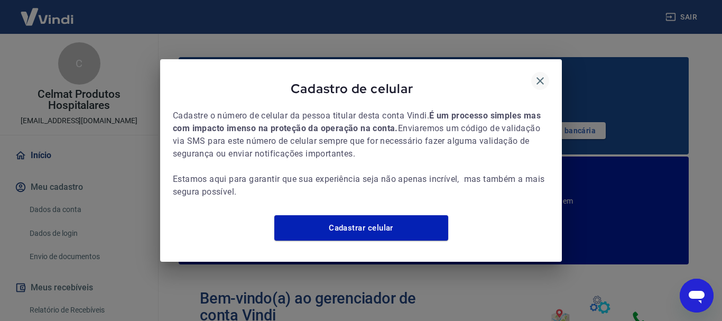
click at [544, 74] on icon "button" at bounding box center [540, 80] width 13 height 13
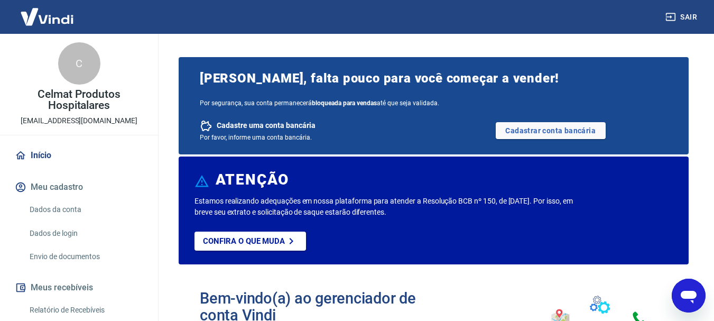
click at [77, 66] on div "C" at bounding box center [79, 63] width 42 height 42
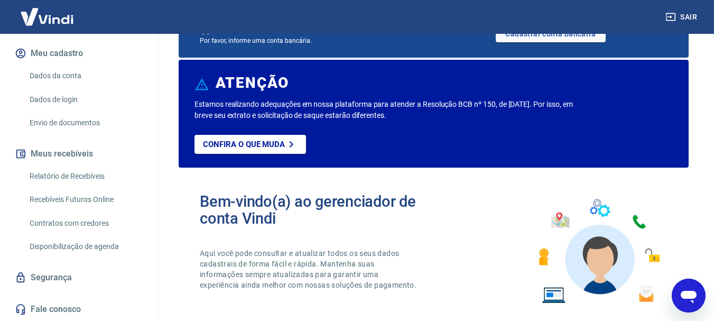
scroll to position [106, 0]
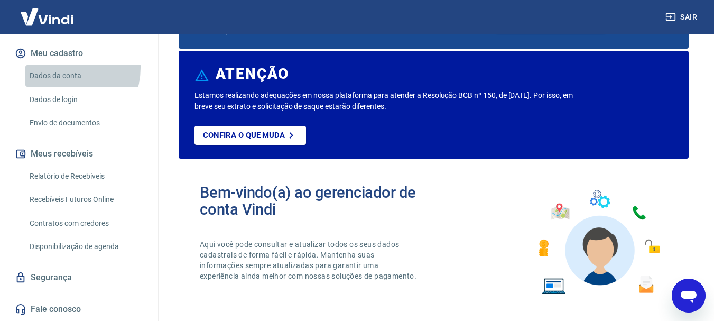
click at [63, 68] on link "Dados da conta" at bounding box center [85, 76] width 120 height 22
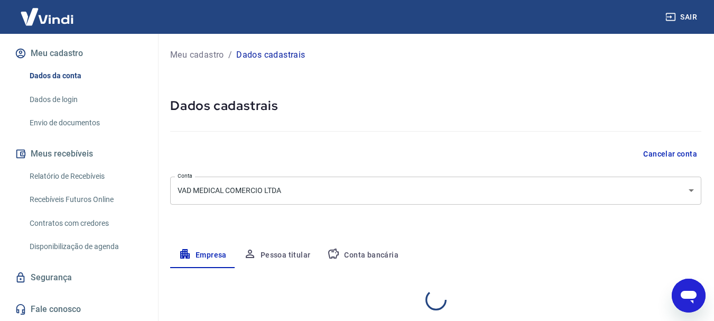
select select "SP"
select select "business"
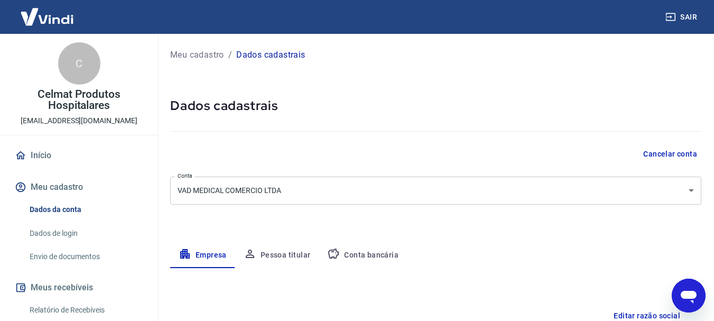
click at [69, 55] on div "C" at bounding box center [79, 63] width 42 height 42
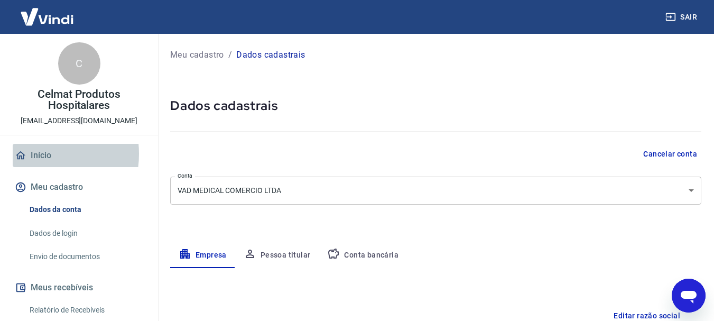
click at [34, 154] on link "Início" at bounding box center [79, 155] width 133 height 23
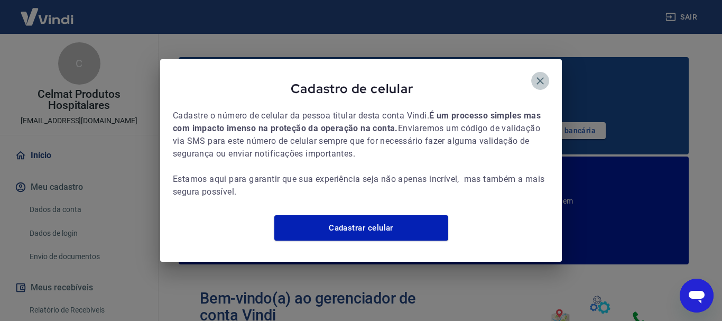
click at [543, 74] on icon "button" at bounding box center [540, 80] width 13 height 13
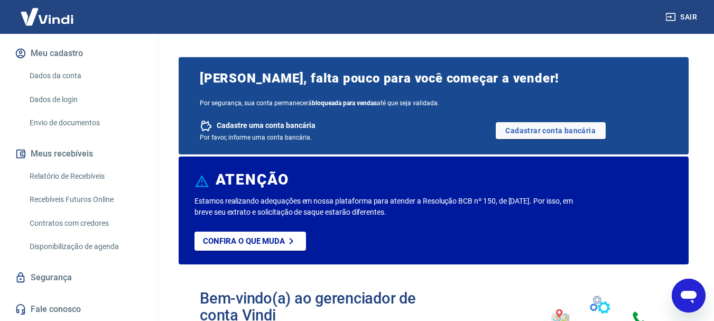
click at [42, 53] on button "Meu cadastro" at bounding box center [79, 53] width 133 height 23
click at [50, 12] on img at bounding box center [47, 17] width 69 height 32
click at [44, 17] on img at bounding box center [47, 17] width 69 height 32
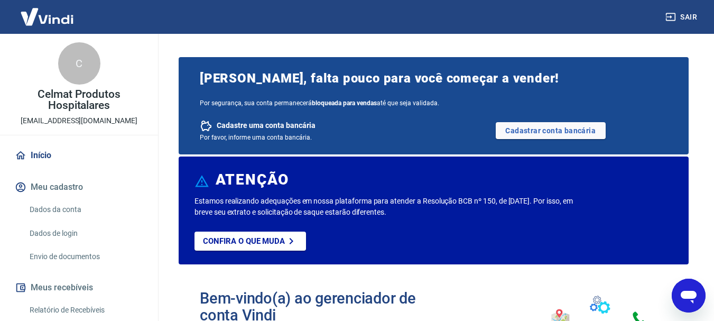
click at [76, 63] on div "C" at bounding box center [79, 63] width 42 height 42
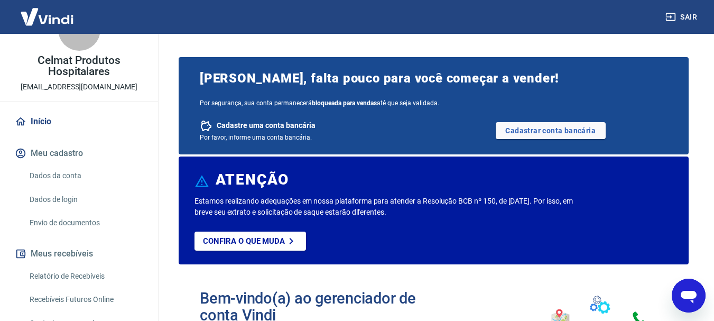
scroll to position [53, 0]
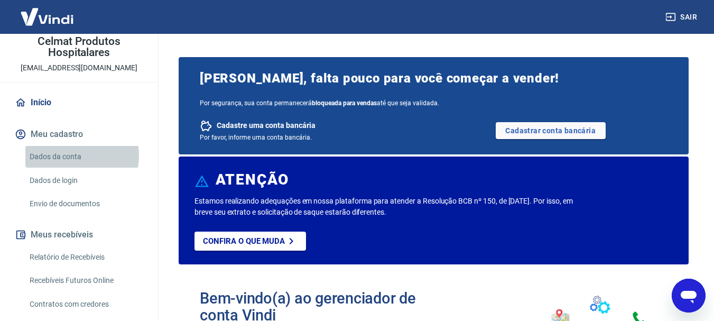
click at [73, 155] on link "Dados da conta" at bounding box center [85, 157] width 120 height 22
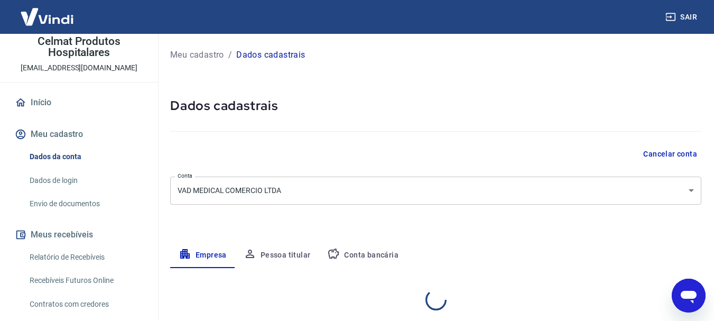
select select "SP"
select select "business"
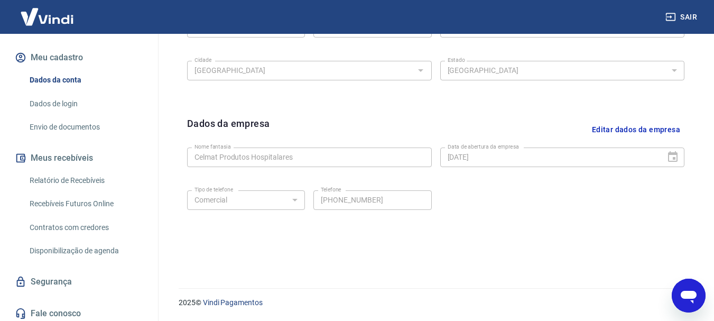
scroll to position [134, 0]
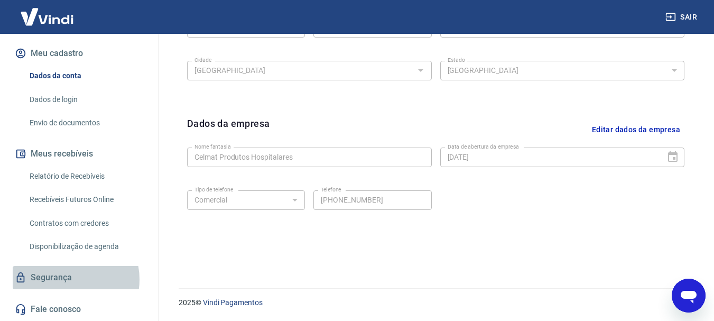
click at [66, 279] on link "Segurança" at bounding box center [79, 277] width 133 height 23
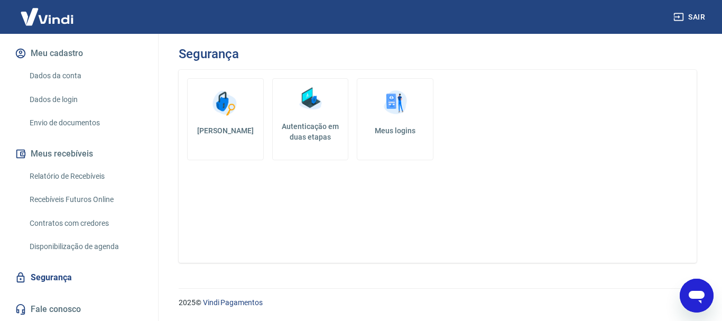
click at [397, 138] on link "Meus logins" at bounding box center [395, 119] width 77 height 82
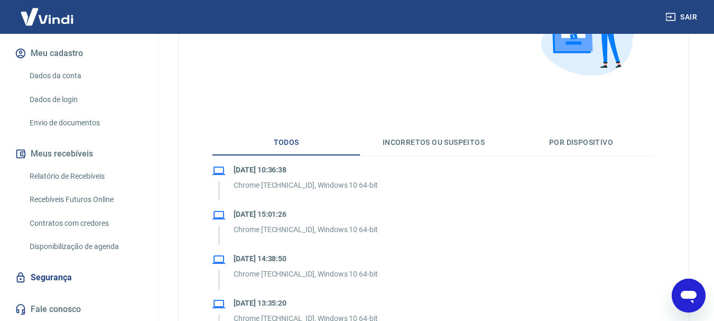
scroll to position [158, 0]
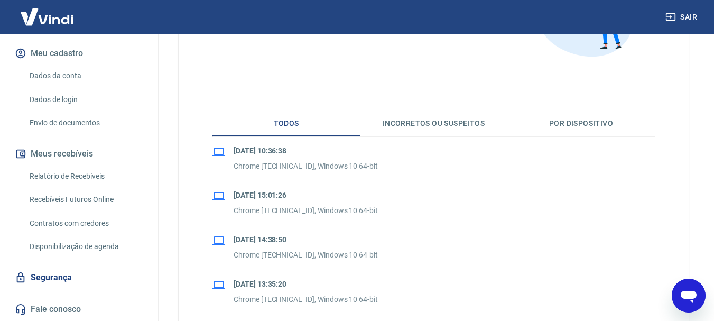
click at [447, 126] on button "Incorretos ou suspeitos" at bounding box center [433, 123] width 147 height 25
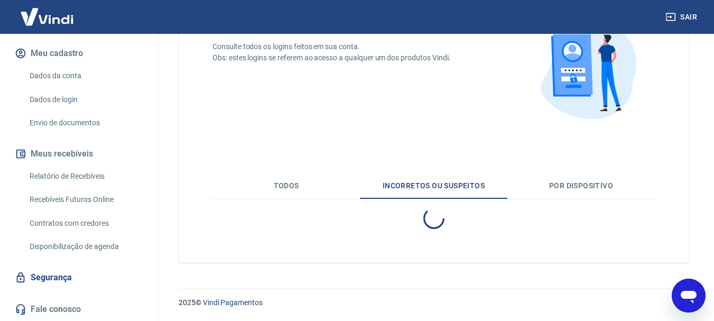
scroll to position [86, 0]
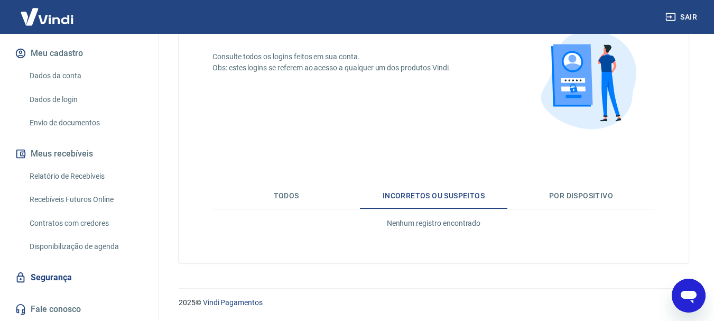
click at [592, 197] on button "Por dispositivo" at bounding box center [580, 195] width 147 height 25
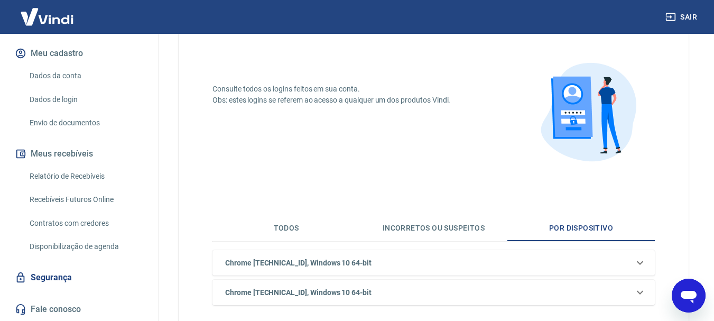
scroll to position [134, 0]
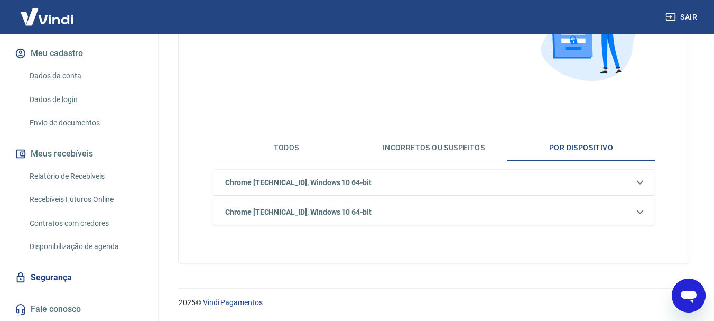
click at [280, 147] on button "Todos" at bounding box center [285, 147] width 147 height 25
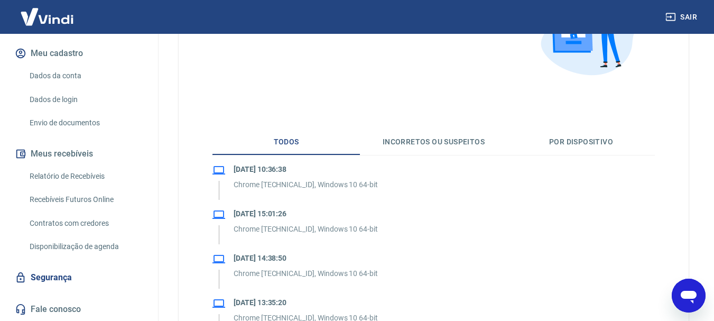
scroll to position [158, 0]
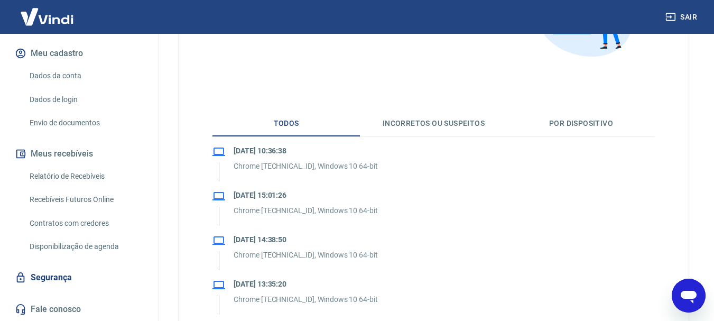
click at [62, 279] on link "Segurança" at bounding box center [79, 277] width 133 height 23
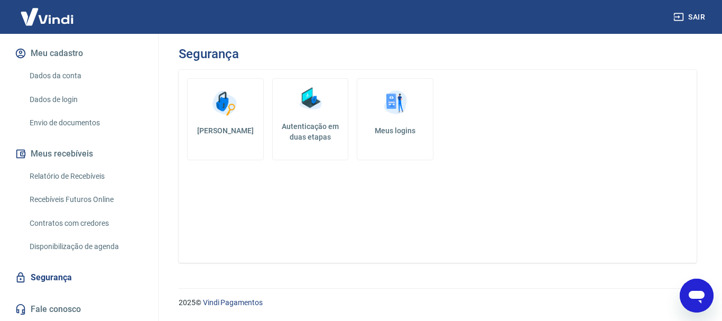
click at [312, 136] on h5 "Autenticação em duas etapas" at bounding box center [310, 131] width 67 height 21
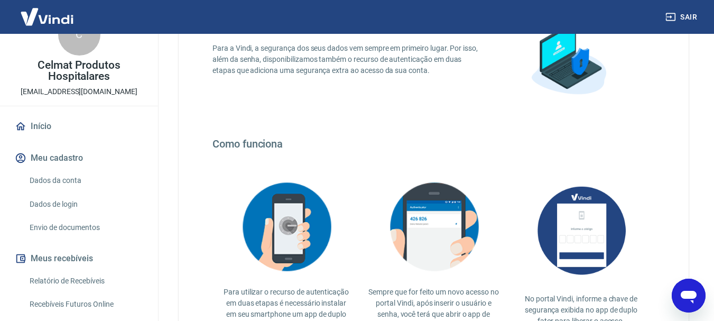
scroll to position [28, 0]
click at [50, 207] on link "Dados de login" at bounding box center [85, 205] width 120 height 22
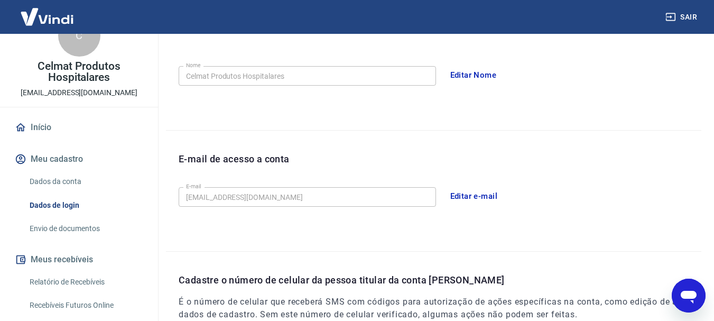
scroll to position [214, 0]
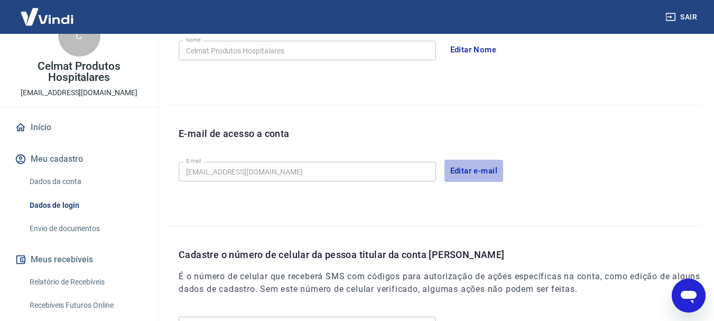
click at [468, 171] on button "Editar e-mail" at bounding box center [473, 171] width 59 height 22
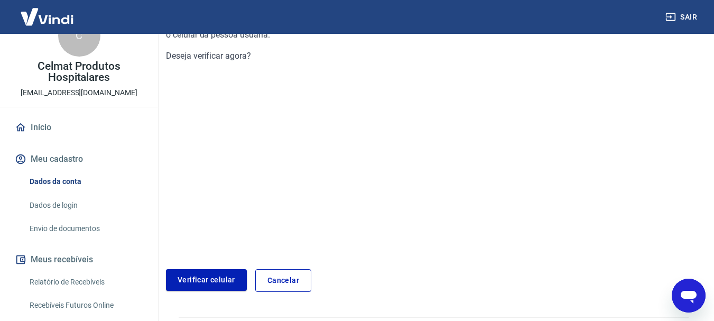
scroll to position [164, 0]
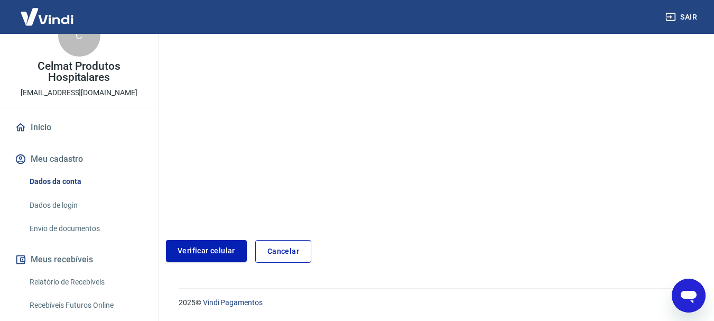
click at [48, 154] on button "Meu cadastro" at bounding box center [79, 158] width 133 height 23
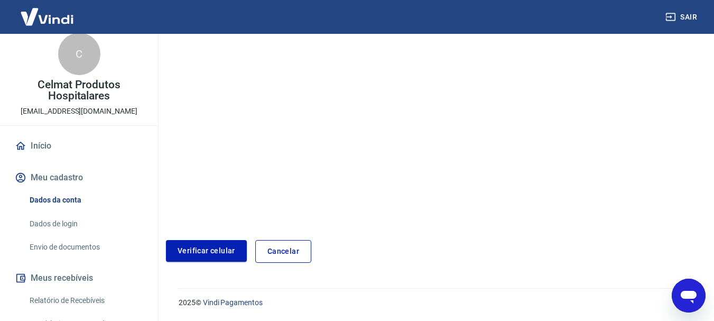
scroll to position [0, 0]
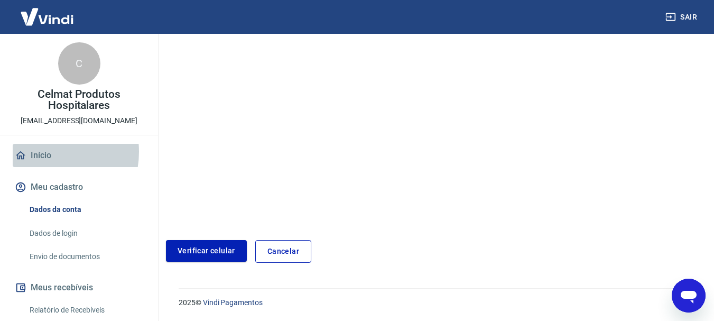
click at [41, 152] on link "Início" at bounding box center [79, 155] width 133 height 23
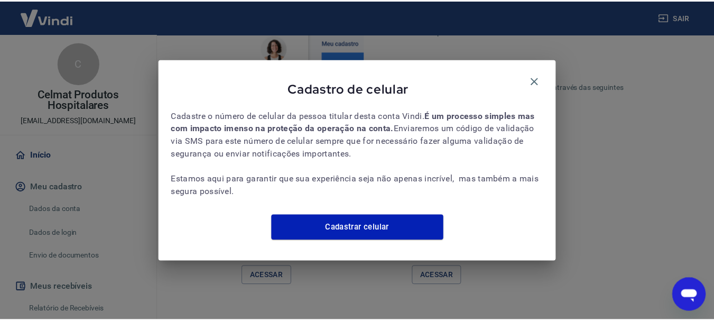
scroll to position [725, 0]
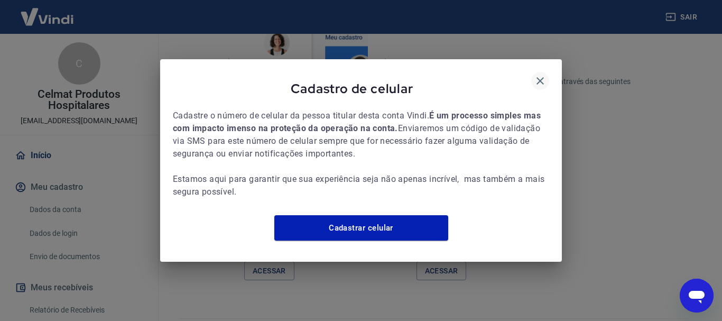
click at [541, 74] on icon "button" at bounding box center [540, 80] width 13 height 13
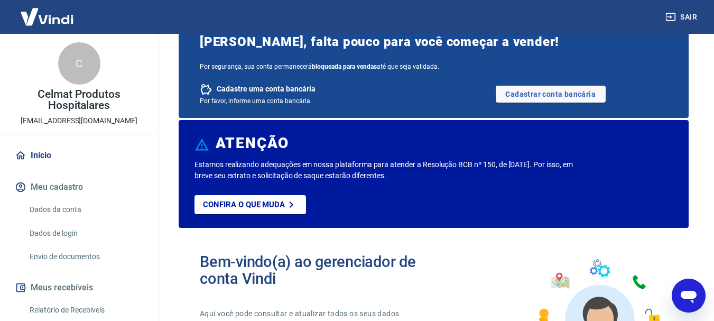
scroll to position [0, 0]
